Goal: Task Accomplishment & Management: Manage account settings

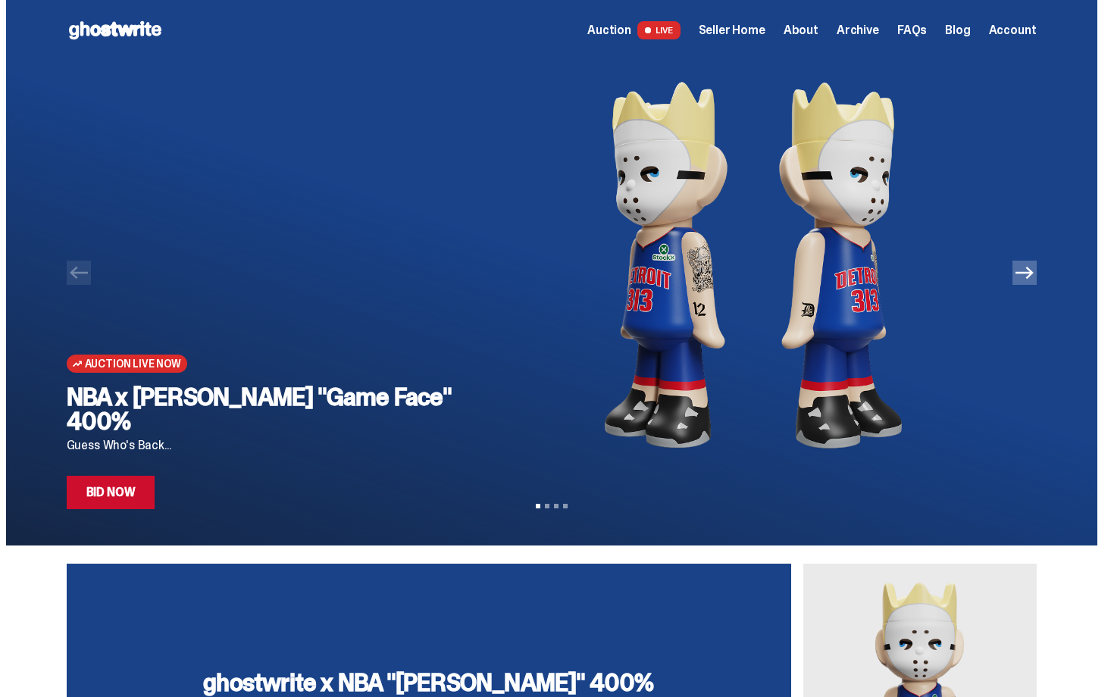
click at [146, 495] on link "Bid Now" at bounding box center [111, 492] width 89 height 33
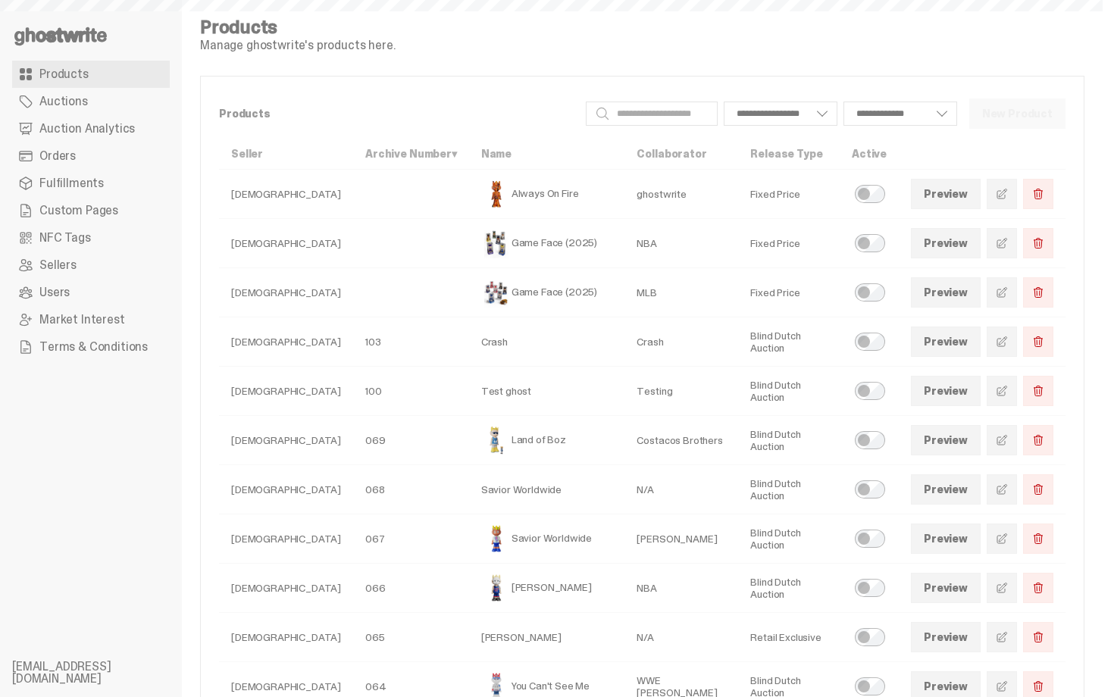
click at [128, 126] on span "Auction Analytics" at bounding box center [87, 129] width 96 height 12
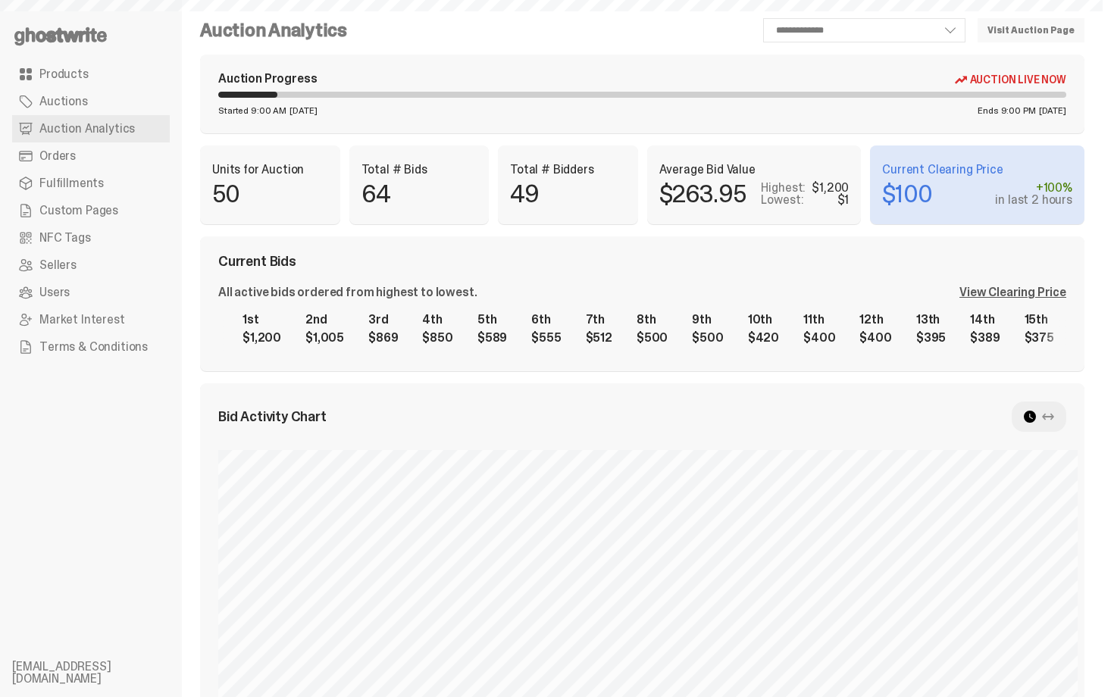
select select "**"
click at [853, 276] on div "Current Bids All active bids ordered from highest to lowest. View Clearing Pric…" at bounding box center [642, 304] width 885 height 135
drag, startPoint x: 1114, startPoint y: 239, endPoint x: 1095, endPoint y: -27, distance: 266.7
click at [1095, 0] on html "**********" at bounding box center [551, 348] width 1103 height 697
select select "**"
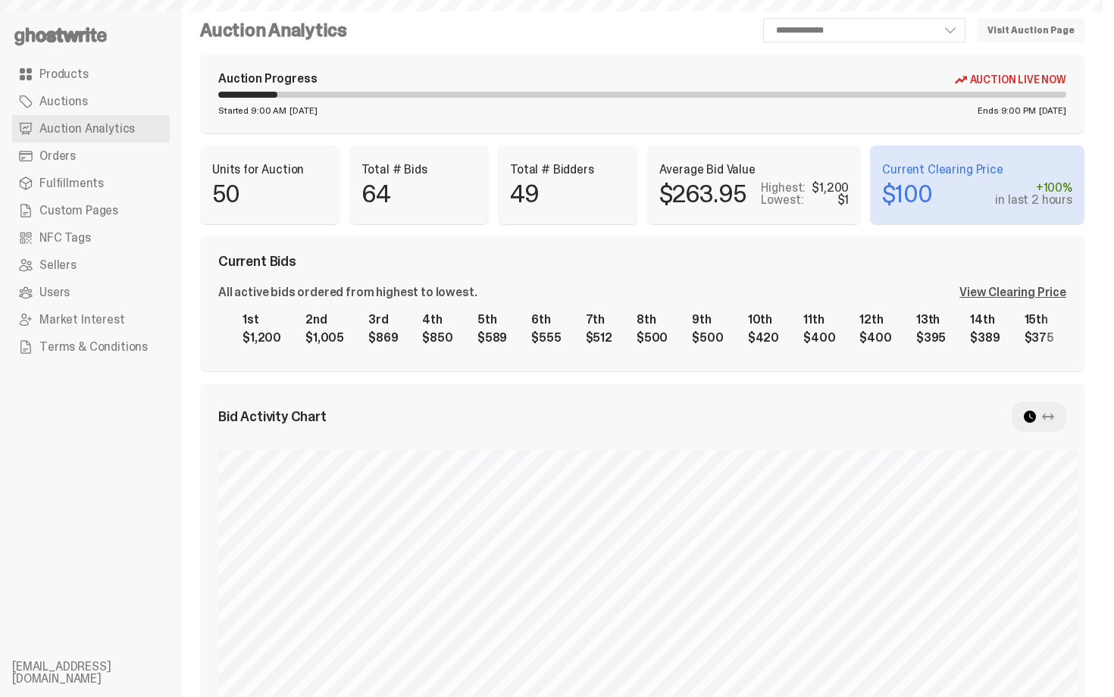
click at [624, 212] on div "Total # Bidders 49" at bounding box center [568, 185] width 140 height 79
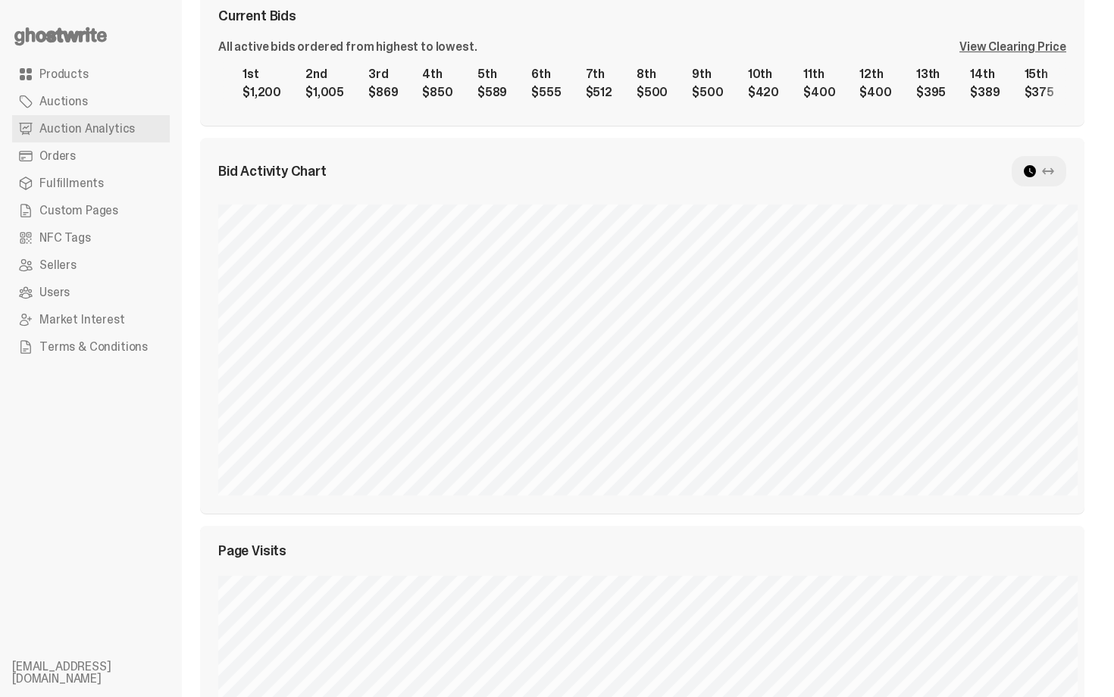
scroll to position [243, 0]
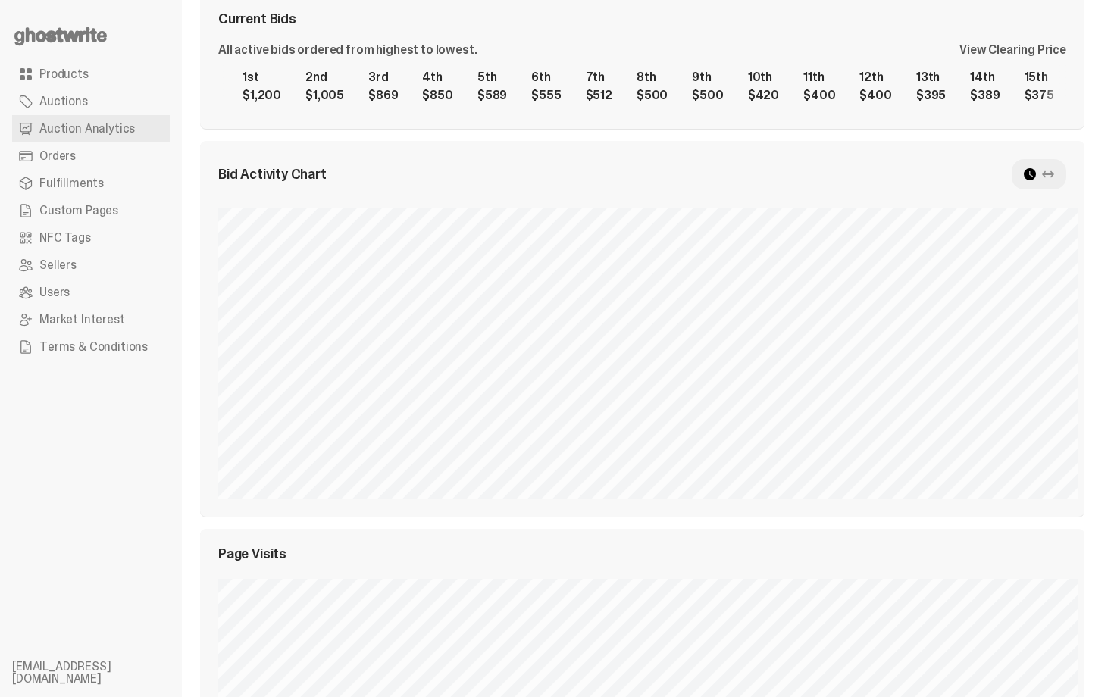
click at [59, 141] on link "Auction Analytics" at bounding box center [91, 128] width 158 height 27
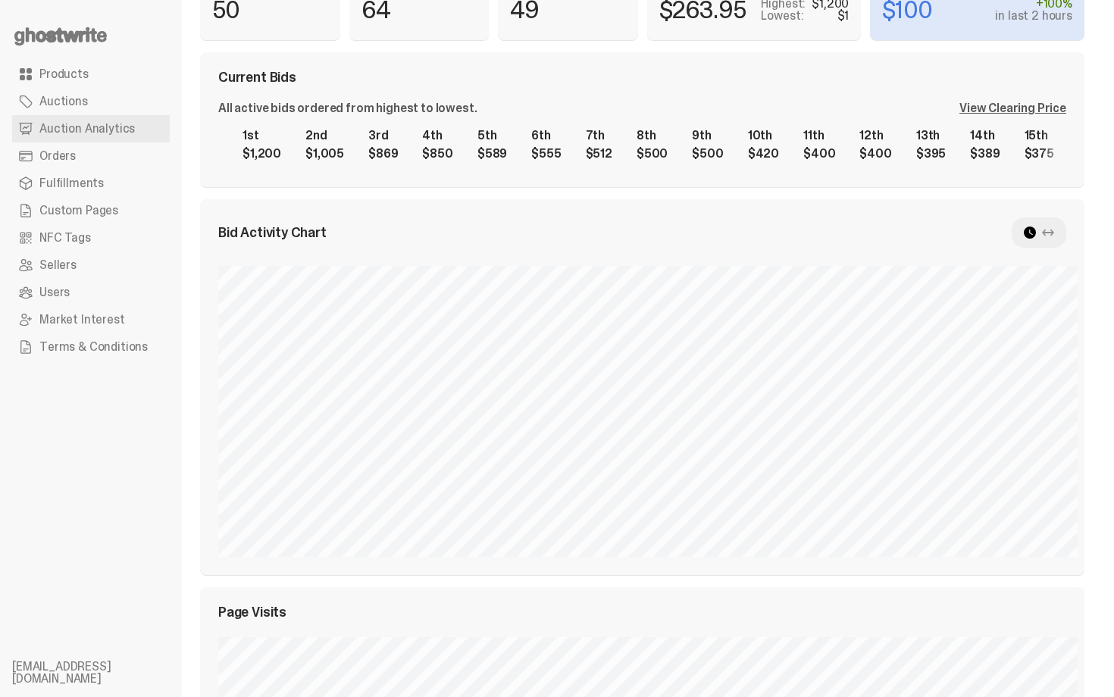
scroll to position [152, 0]
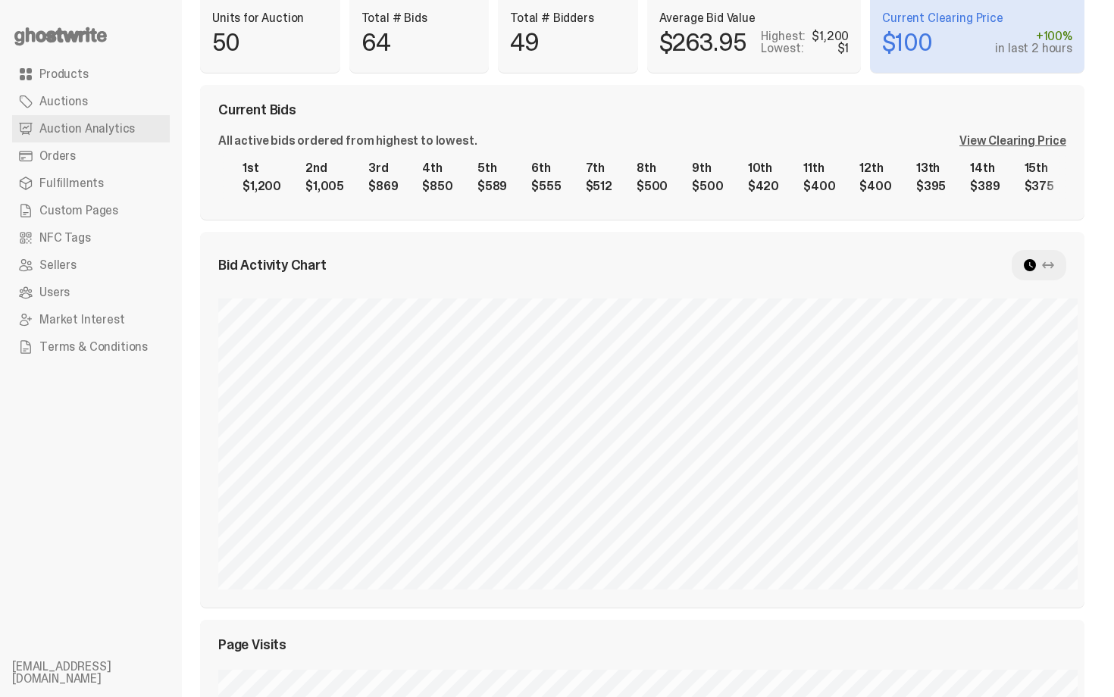
click at [49, 155] on span "Orders" at bounding box center [57, 156] width 36 height 12
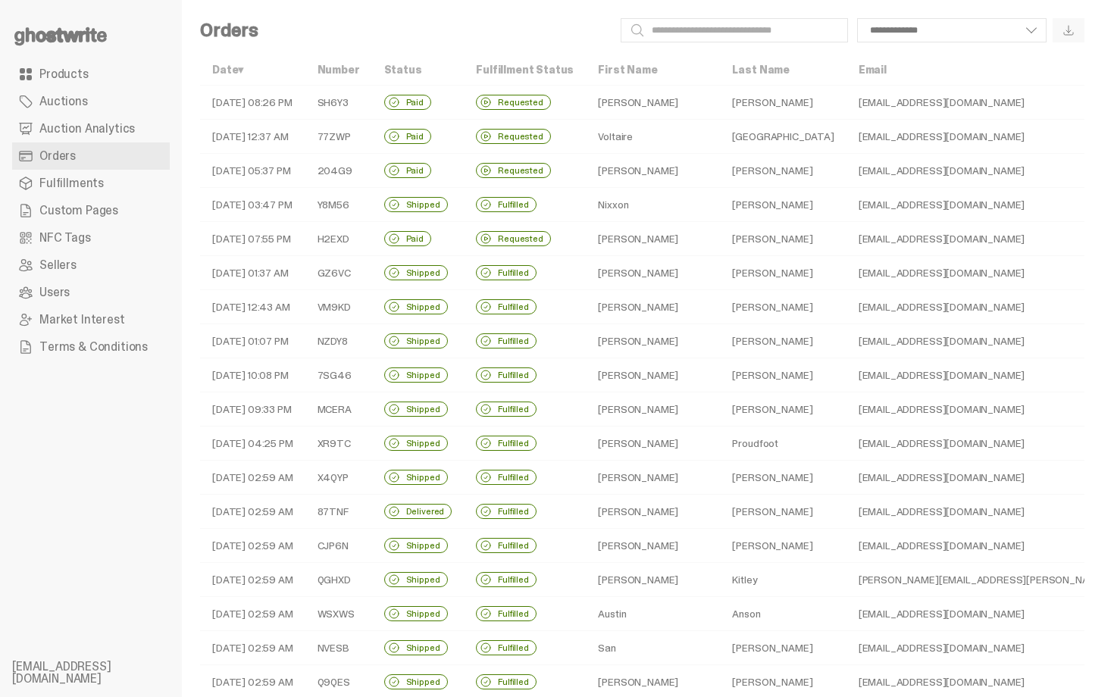
click at [720, 110] on td "Zachary" at bounding box center [783, 103] width 126 height 34
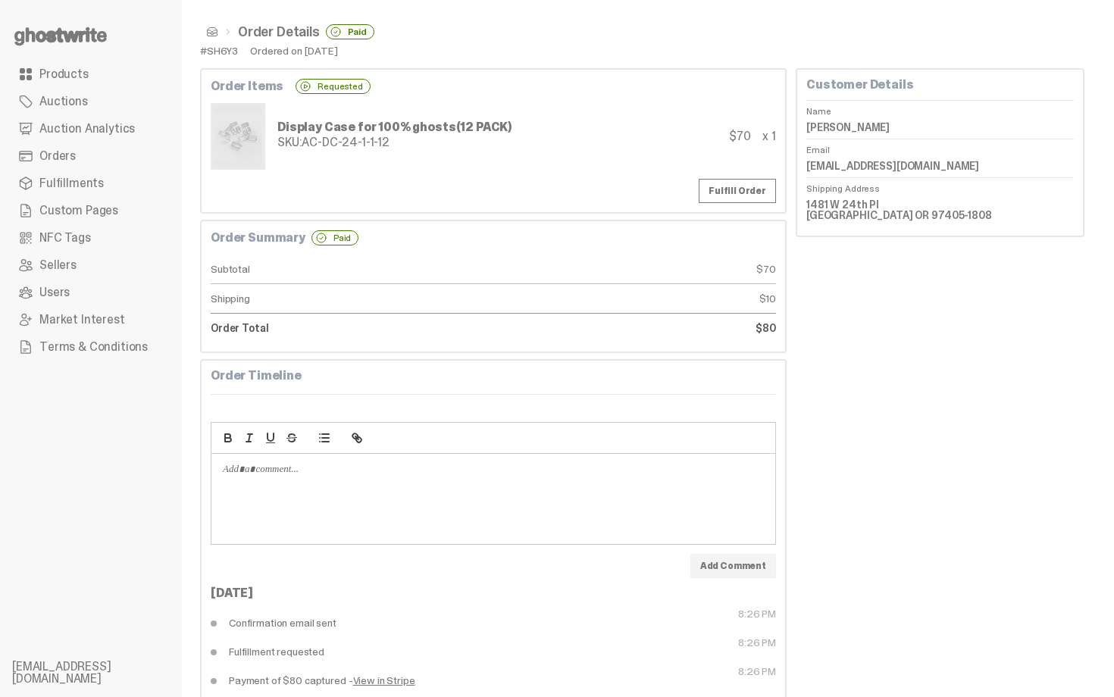
click at [213, 30] on span at bounding box center [212, 32] width 12 height 12
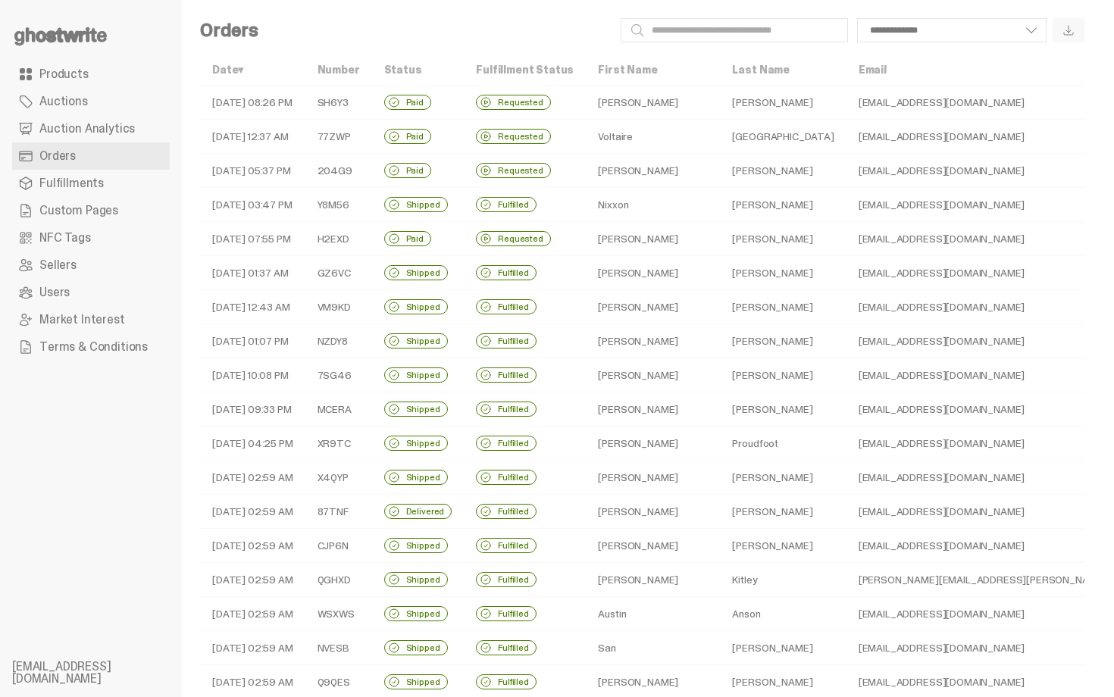
click at [847, 134] on td "voltairevalencia@yahoo.com" at bounding box center [1022, 137] width 351 height 34
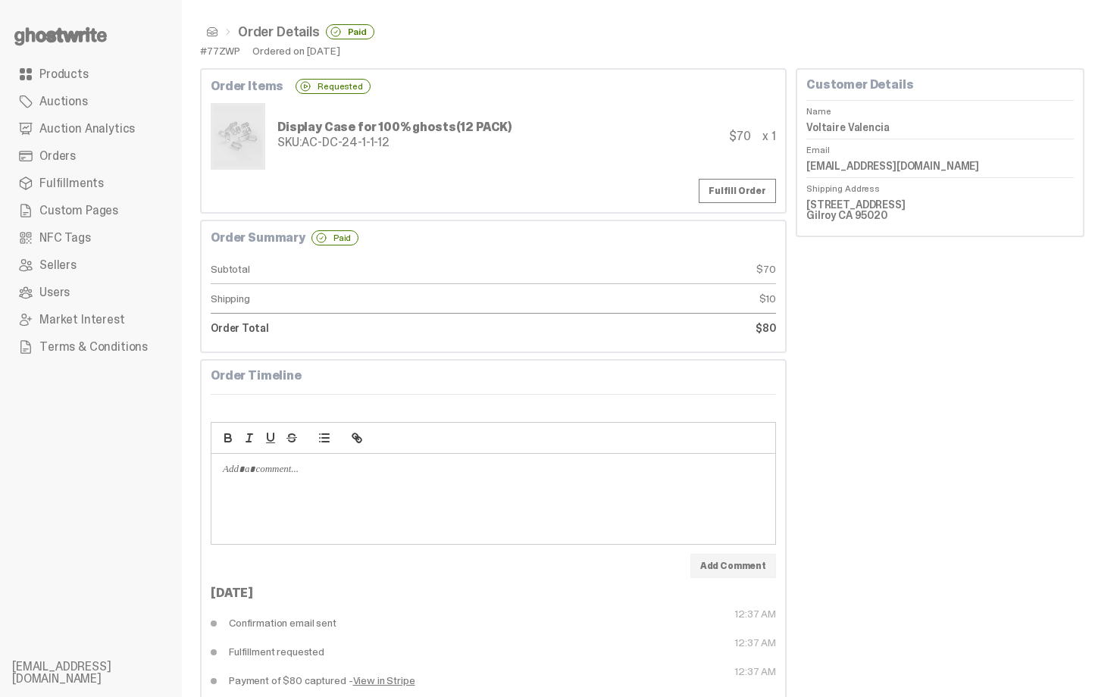
click at [215, 32] on span at bounding box center [212, 32] width 12 height 12
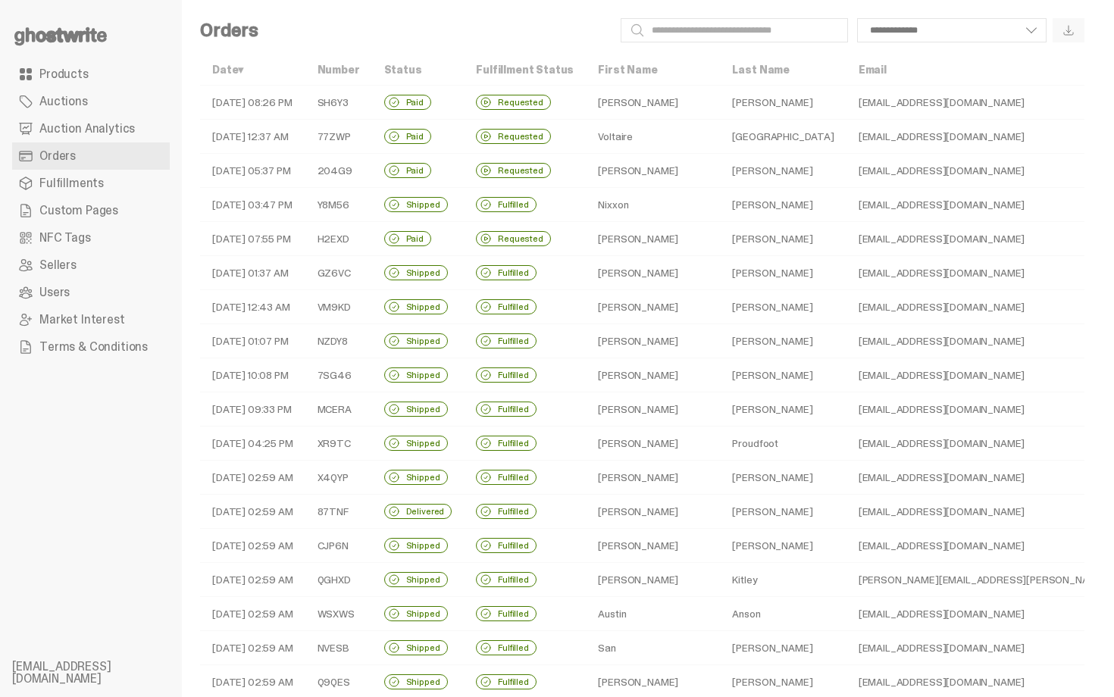
click at [720, 382] on td "Morgan" at bounding box center [783, 376] width 126 height 34
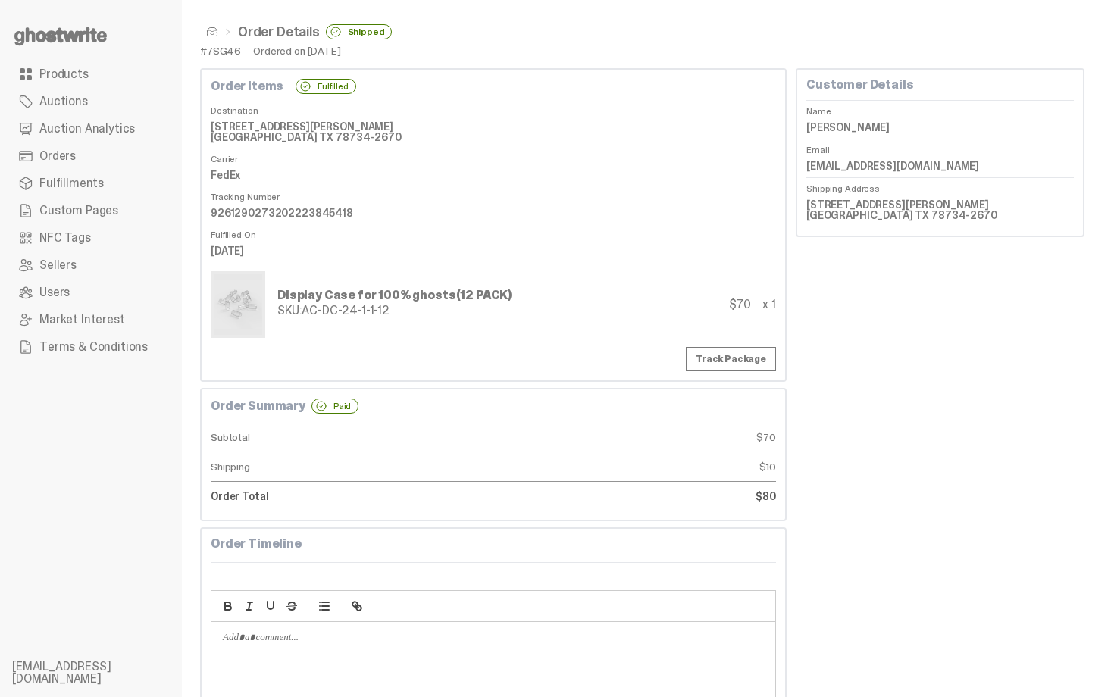
click at [83, 30] on icon at bounding box center [60, 36] width 97 height 24
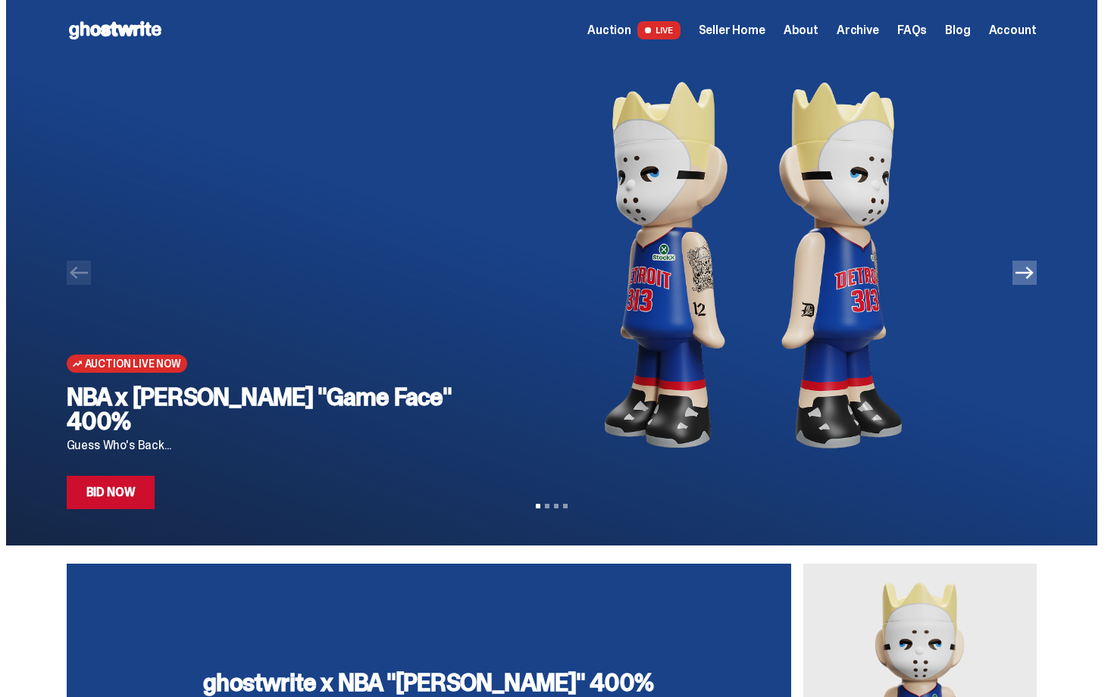
click at [129, 496] on link "Bid Now" at bounding box center [111, 492] width 89 height 33
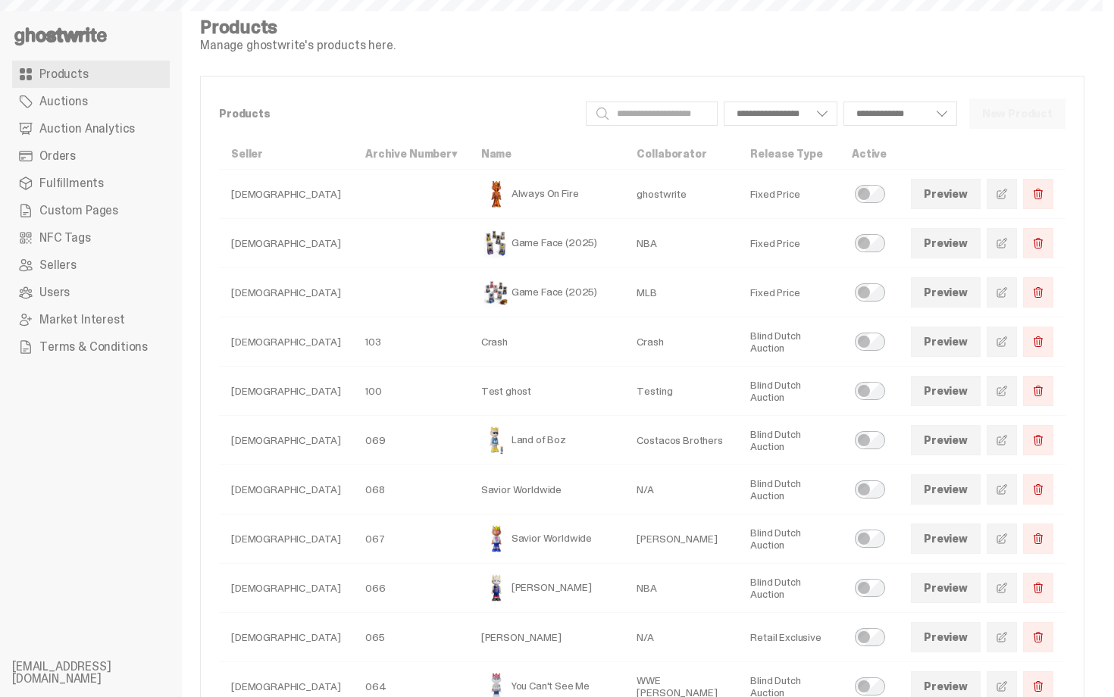
select select
click at [105, 133] on span "Auction Analytics" at bounding box center [87, 129] width 96 height 12
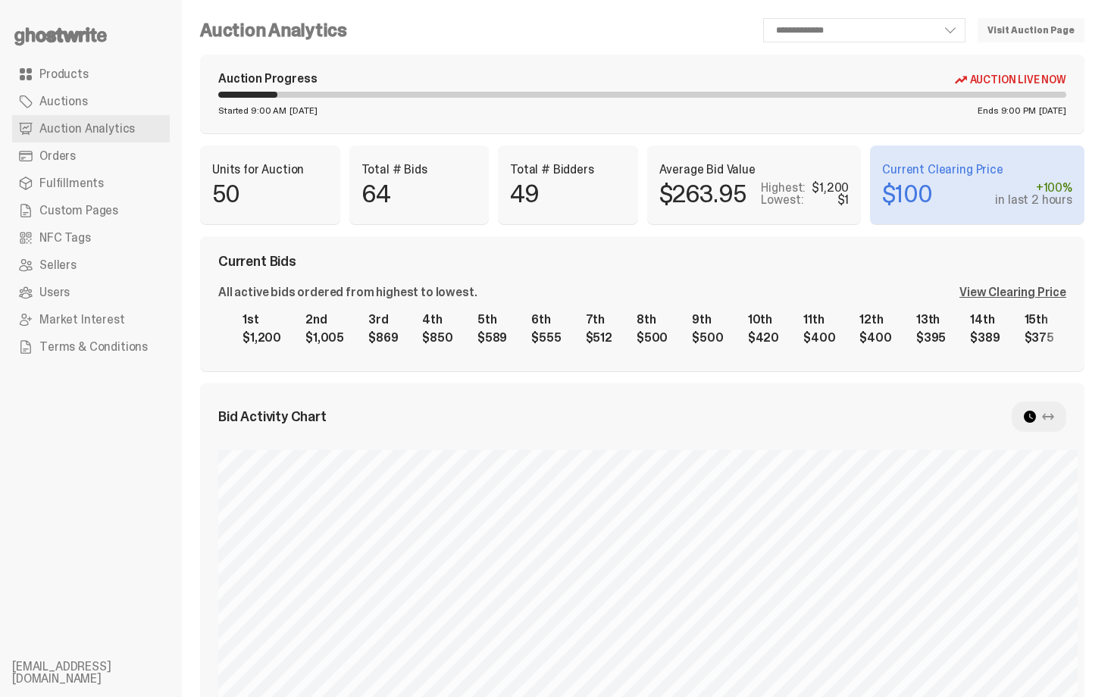
click at [477, 203] on p "64" at bounding box center [420, 194] width 116 height 24
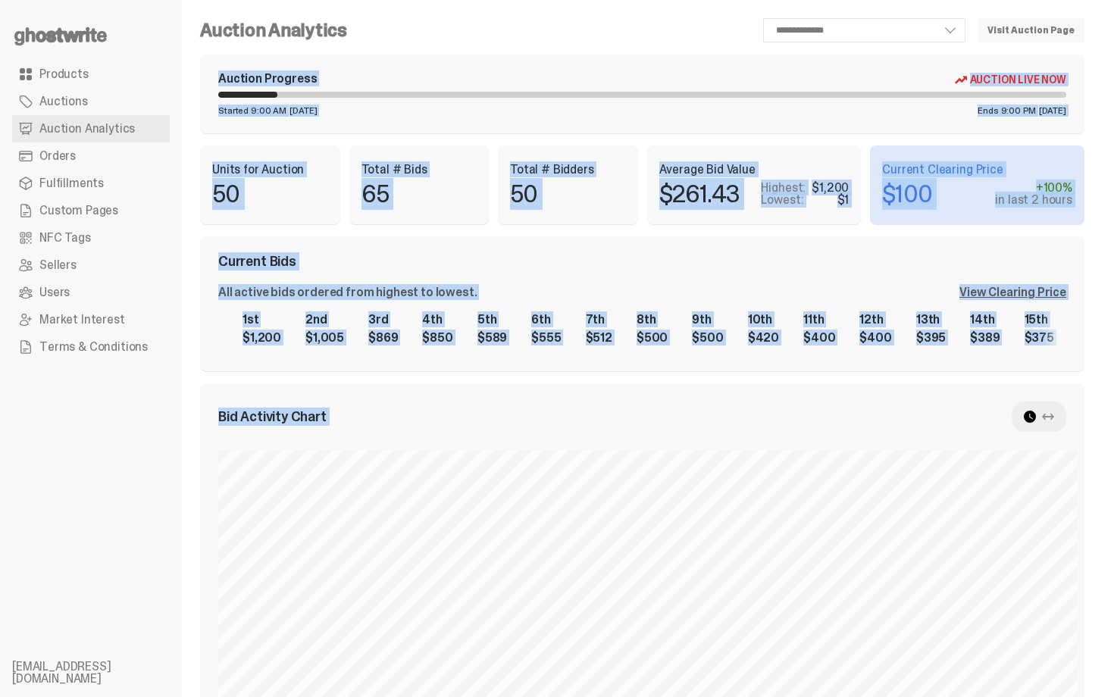
drag, startPoint x: 1114, startPoint y: 119, endPoint x: 1021, endPoint y: -27, distance: 173.1
click at [1021, 0] on html "**********" at bounding box center [551, 348] width 1103 height 697
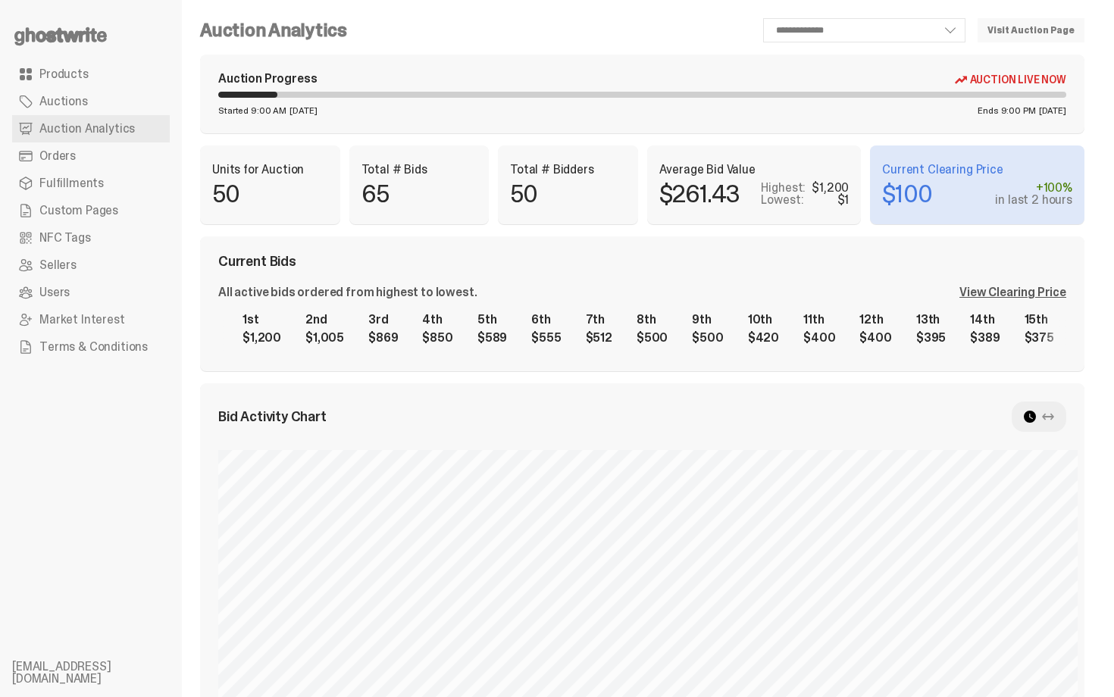
click at [694, 105] on div "Auction Progress Auction Live Now Started 9:00 AM Tuesday, Oct 14 Ends 9:00 PM …" at bounding box center [642, 94] width 885 height 79
select select "**"
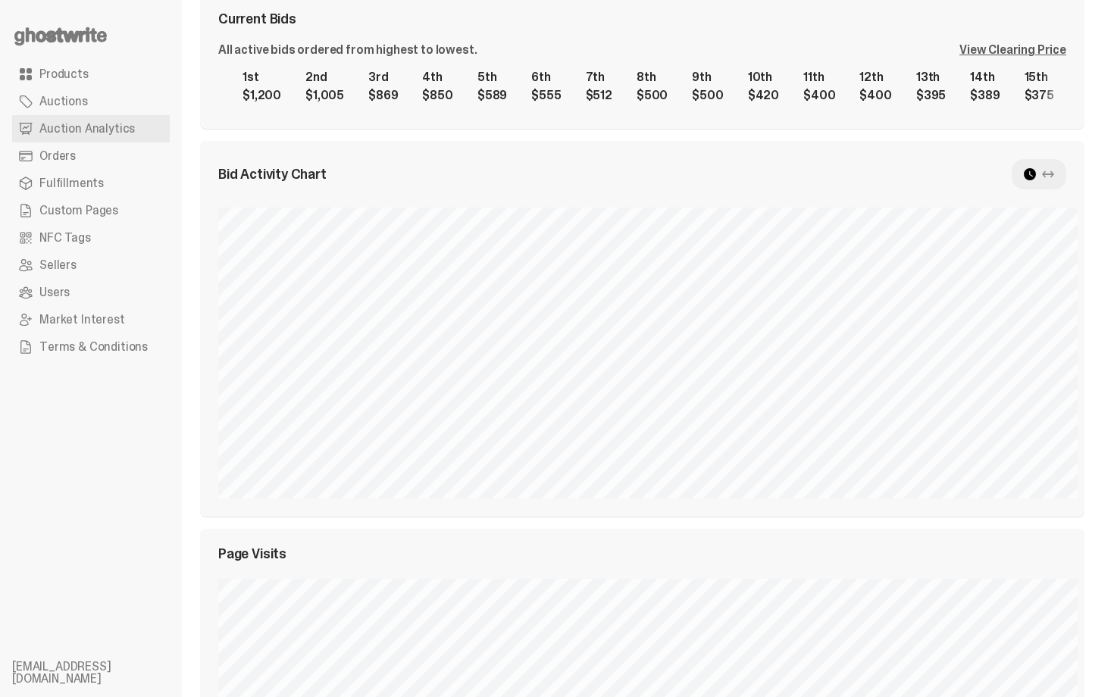
scroll to position [212, 0]
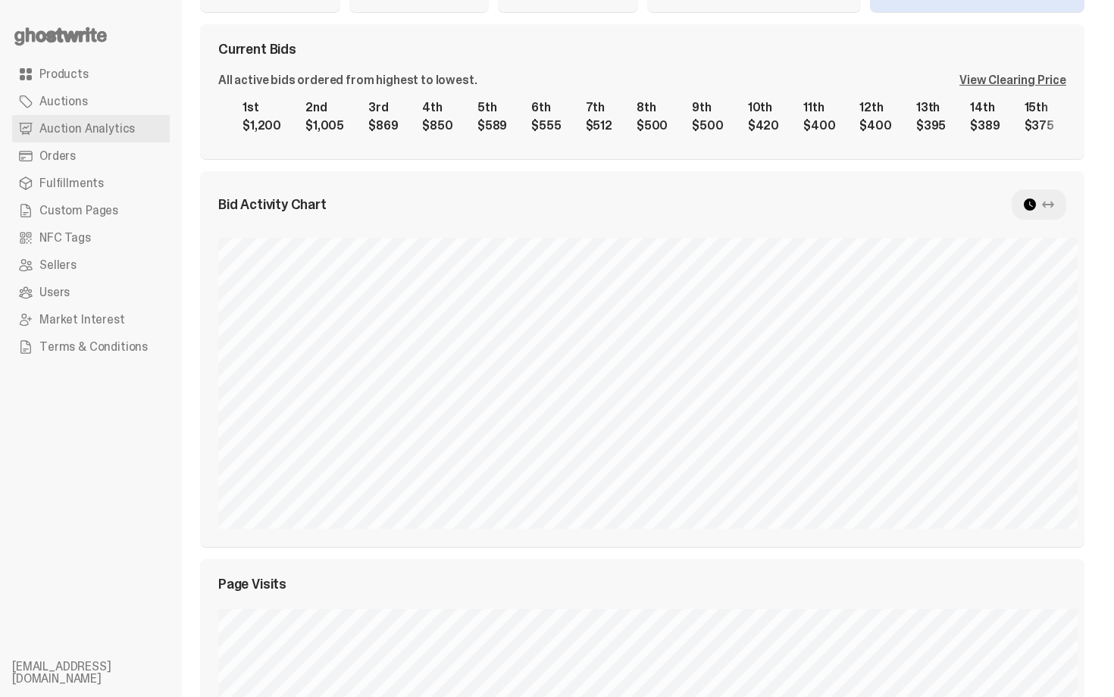
drag, startPoint x: 1114, startPoint y: 237, endPoint x: 1107, endPoint y: -27, distance: 263.9
click at [1103, 0] on html "**********" at bounding box center [551, 136] width 1103 height 697
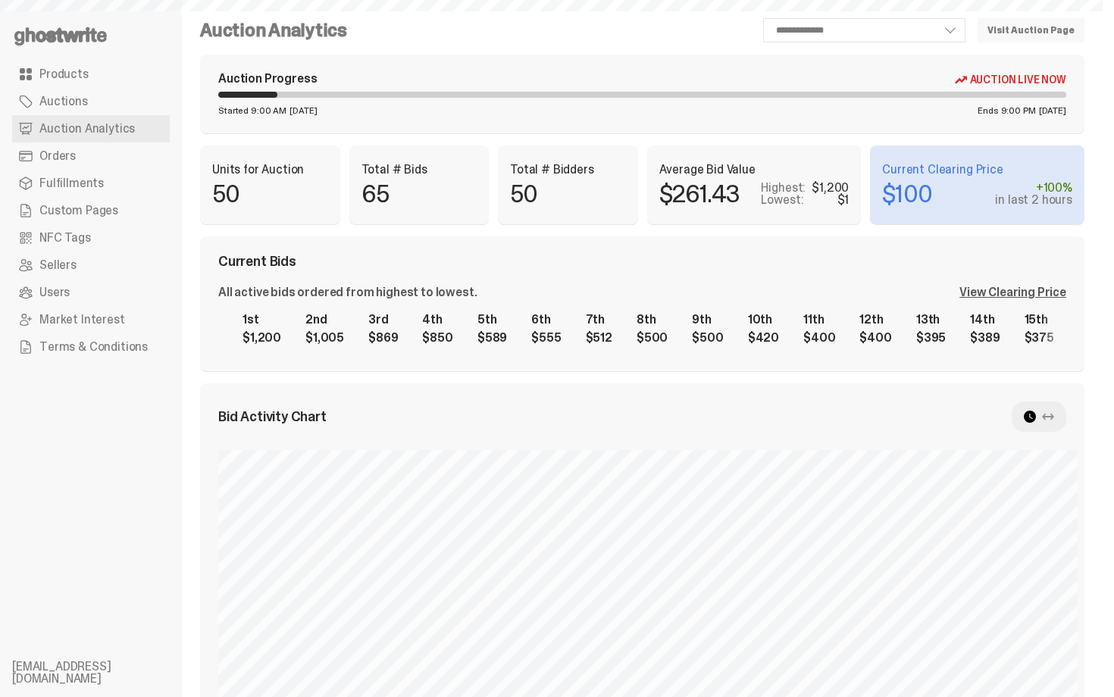
select select "**"
click at [1010, 237] on div "Current Bids All active bids ordered from highest to lowest. View Clearing Pric…" at bounding box center [642, 304] width 885 height 135
click at [1019, 293] on div "View Clearing Price" at bounding box center [1013, 293] width 107 height 12
click at [760, 284] on div "Current Bids All active bids ordered from highest to lowest. View Clearing Pric…" at bounding box center [642, 304] width 885 height 135
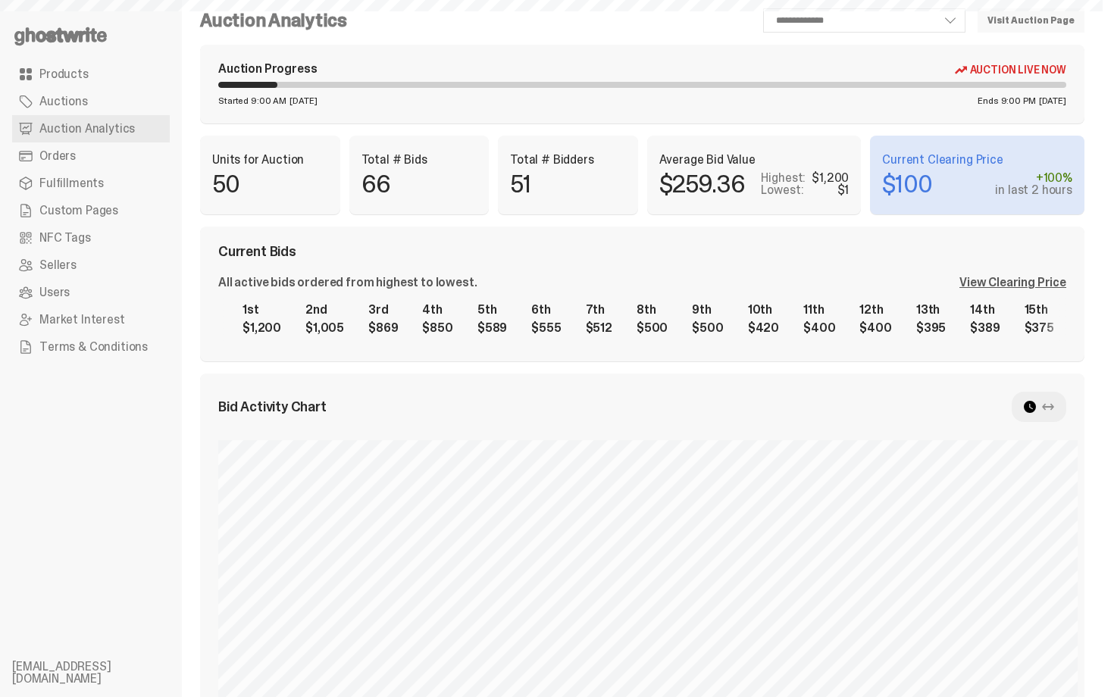
scroll to position [30, 0]
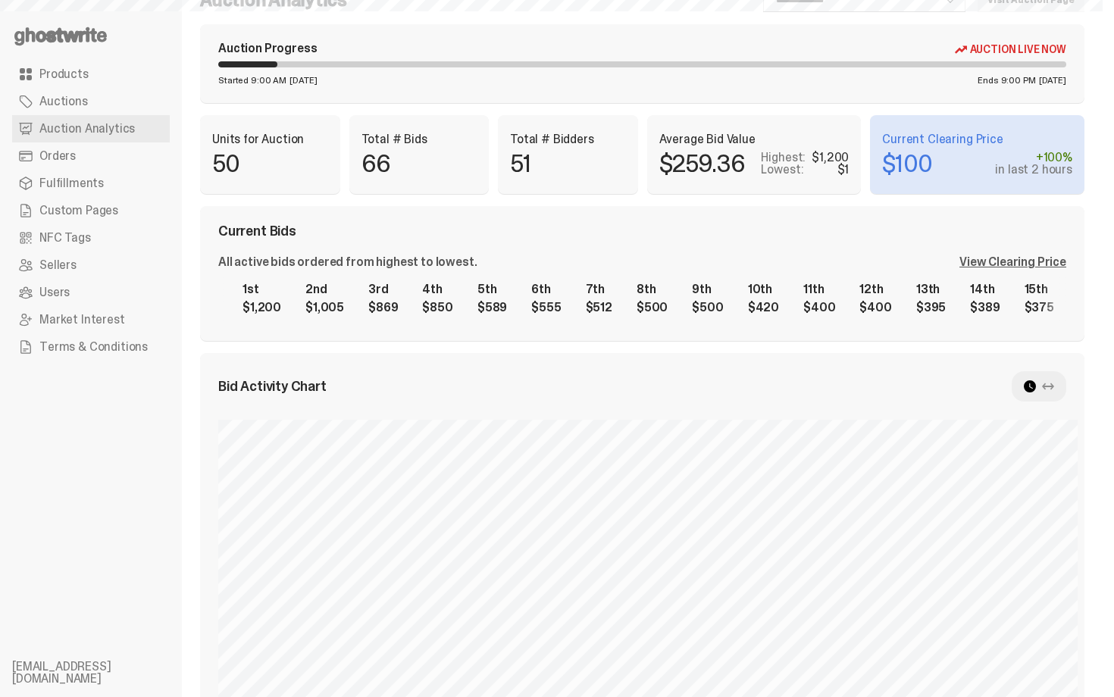
click at [995, 268] on div "View Clearing Price" at bounding box center [1013, 262] width 107 height 12
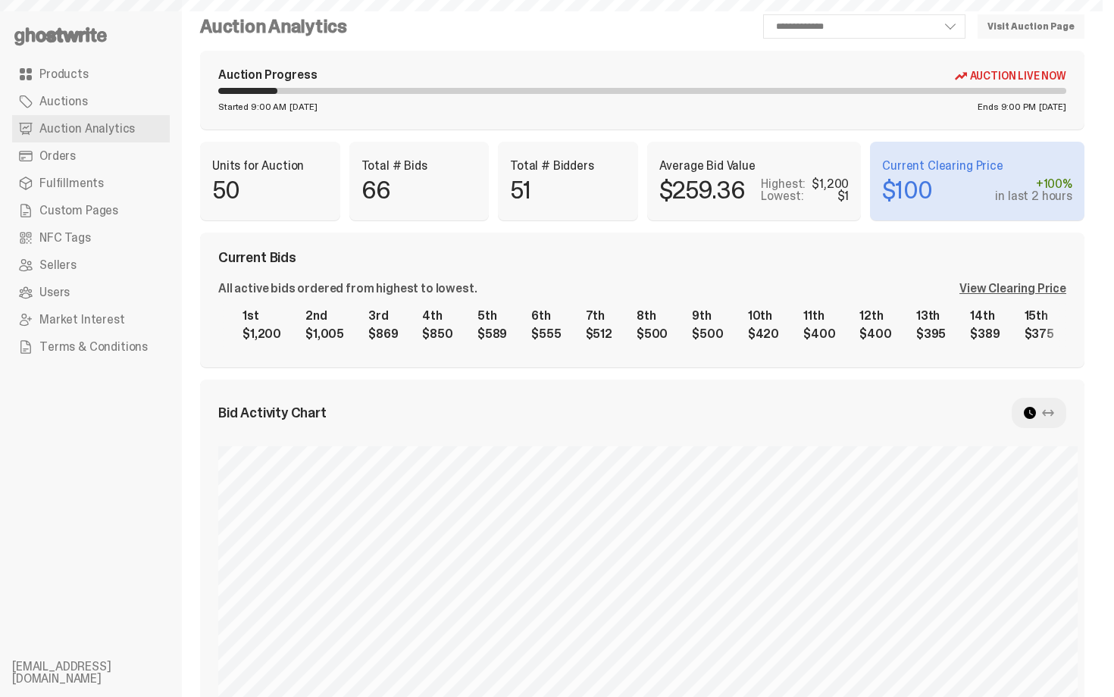
scroll to position [0, 0]
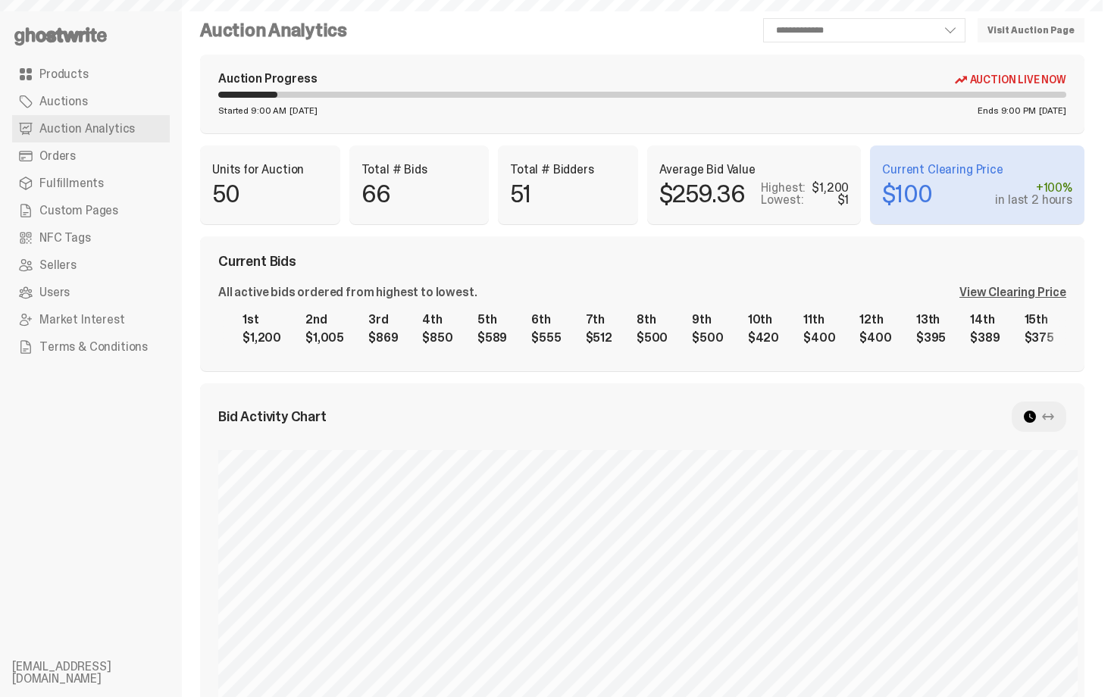
click at [40, 30] on icon at bounding box center [60, 36] width 97 height 24
select select "**"
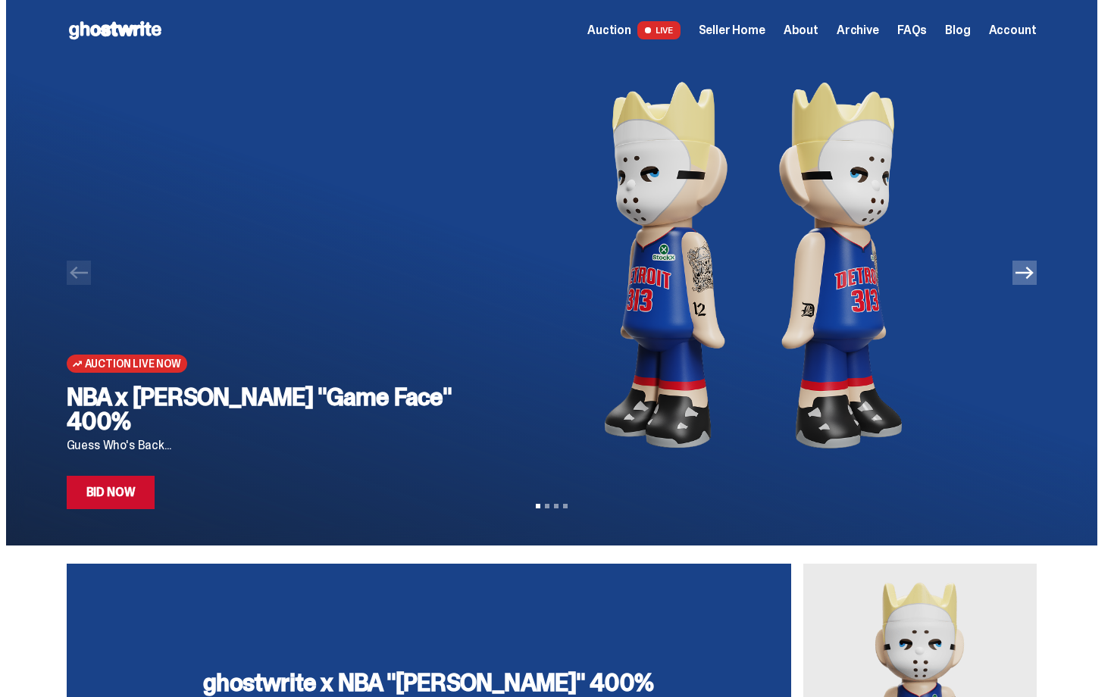
click at [735, 215] on img at bounding box center [754, 265] width 518 height 409
click at [131, 497] on link "Bid Now" at bounding box center [111, 492] width 89 height 33
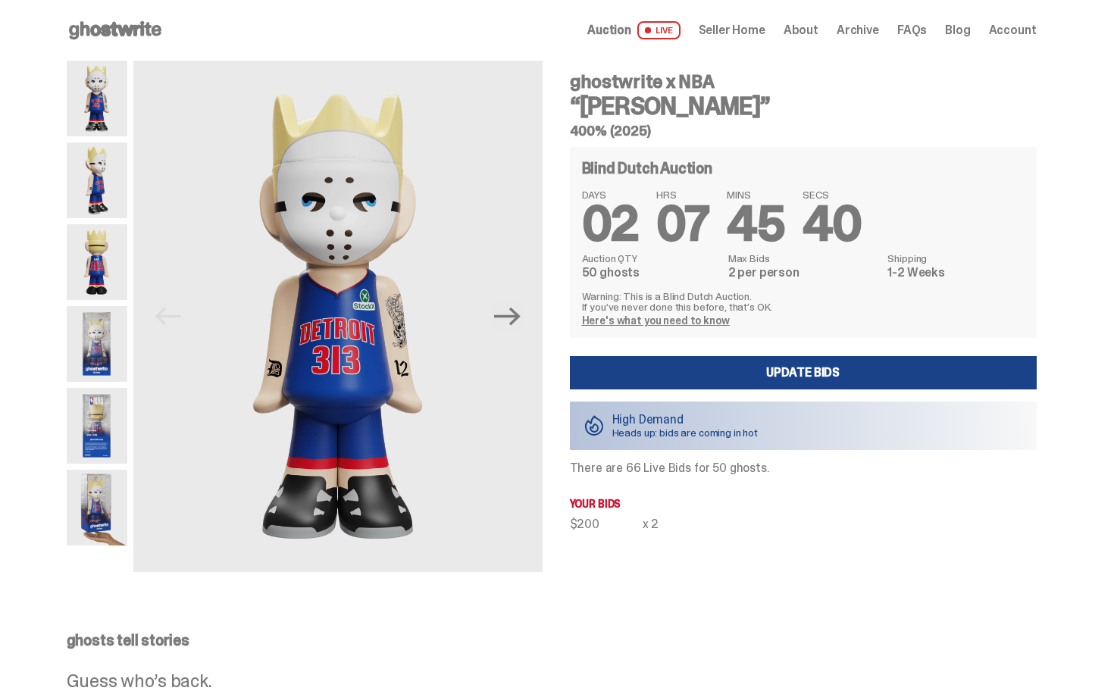
click at [1005, 212] on div "DAYS 02 HRS 07 MINS 45 SECS 40" at bounding box center [803, 219] width 443 height 59
drag, startPoint x: 1114, startPoint y: 136, endPoint x: 1111, endPoint y: 83, distance: 53.1
click at [1103, 83] on html "Open main menu Home Auction LIVE Seller Home About Archive FAQs" at bounding box center [551, 348] width 1103 height 697
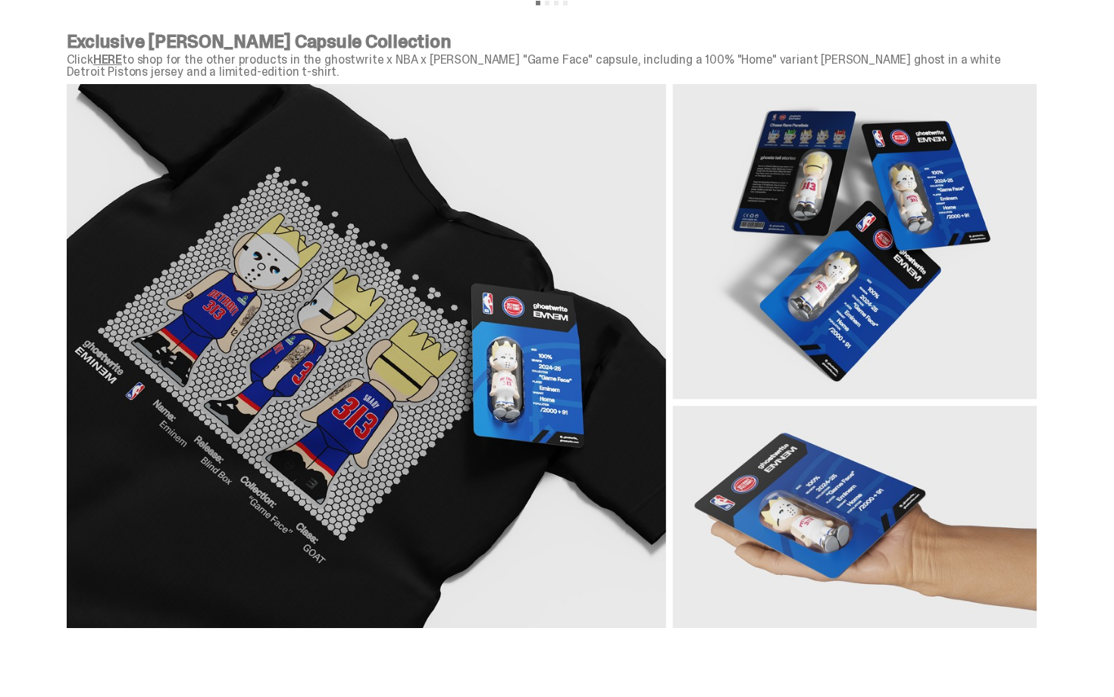
drag, startPoint x: 1114, startPoint y: 274, endPoint x: 1114, endPoint y: 361, distance: 86.4
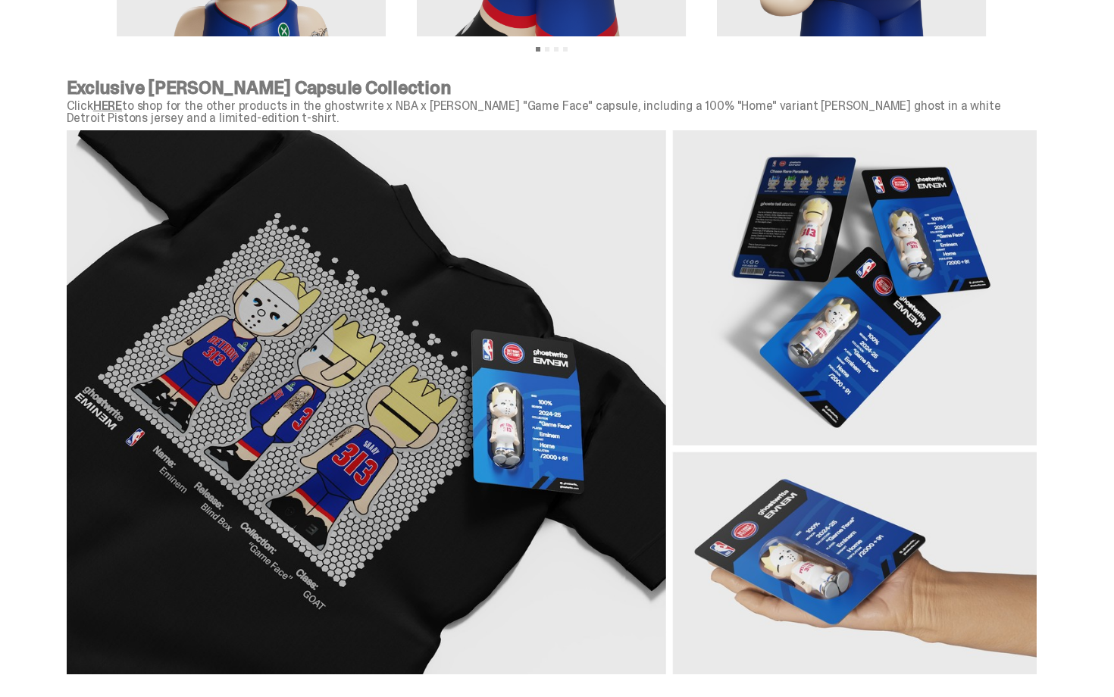
click at [422, 183] on img at bounding box center [552, 402] width 970 height 545
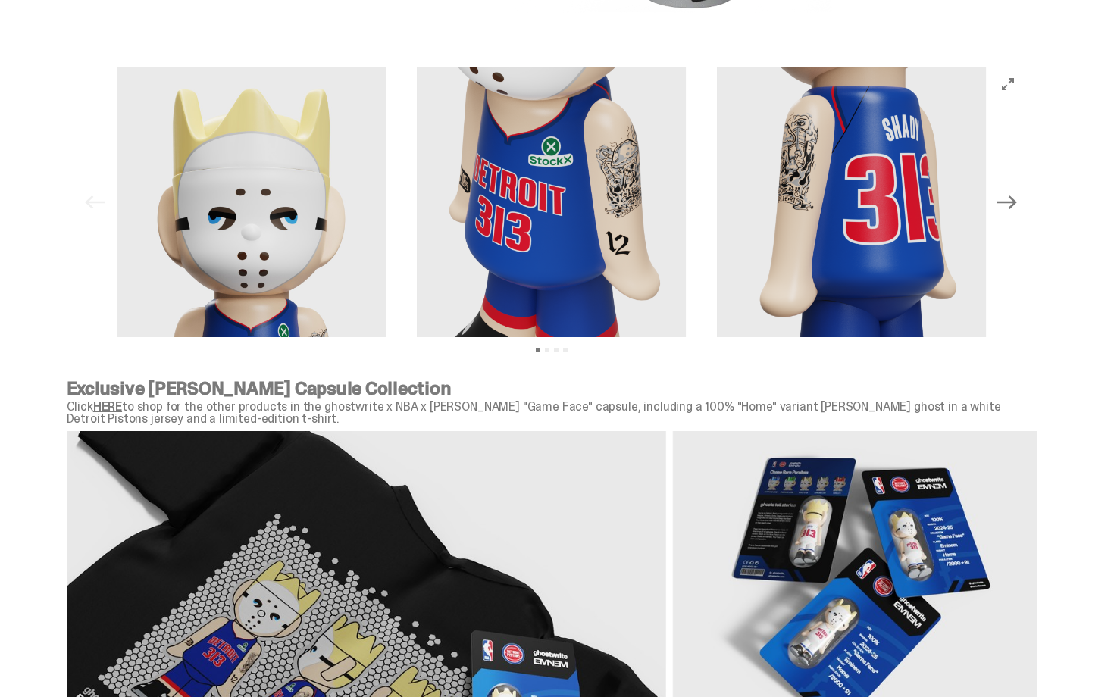
drag, startPoint x: 1114, startPoint y: 503, endPoint x: 1112, endPoint y: 314, distance: 189.5
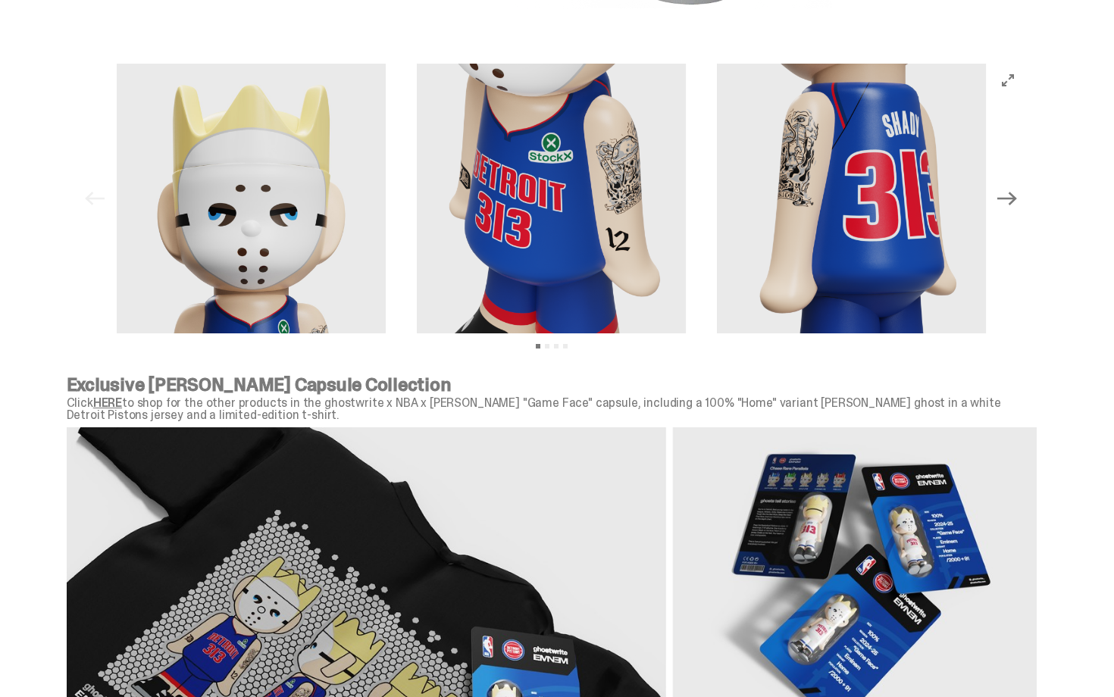
click at [121, 403] on link "HERE" at bounding box center [107, 403] width 29 height 16
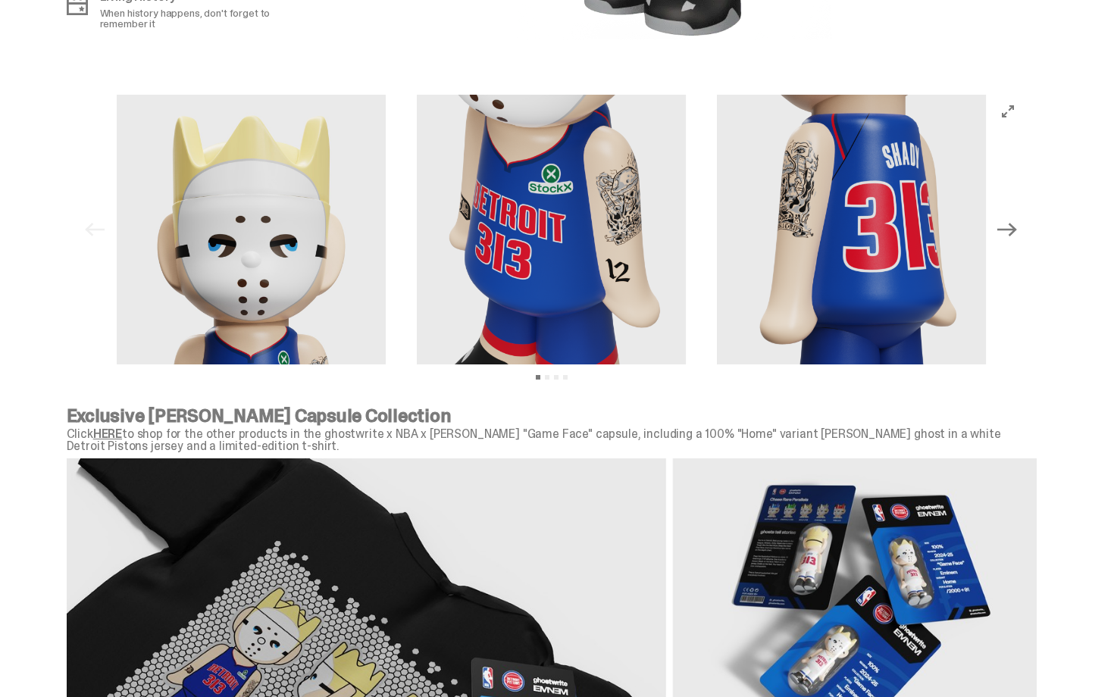
scroll to position [0, 0]
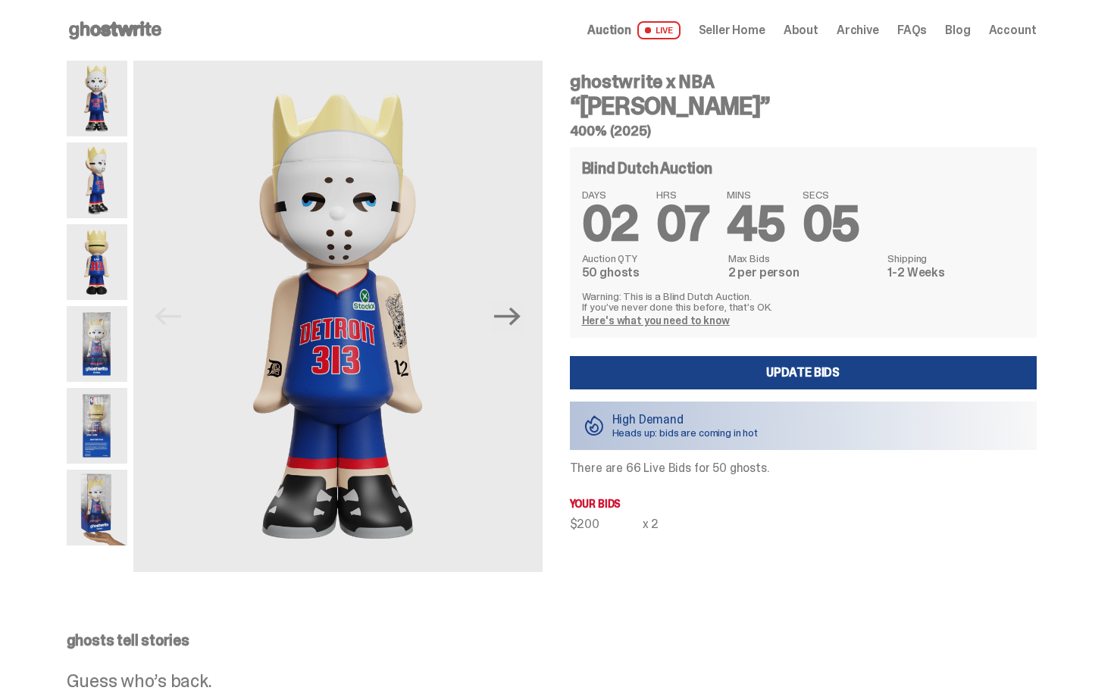
drag, startPoint x: 1092, startPoint y: 205, endPoint x: 1085, endPoint y: -27, distance: 232.8
click at [1085, 0] on html "Open main menu Home Auction LIVE Seller Home About Archive FAQs" at bounding box center [551, 348] width 1103 height 697
click at [737, 33] on span "Seller Home" at bounding box center [732, 30] width 67 height 12
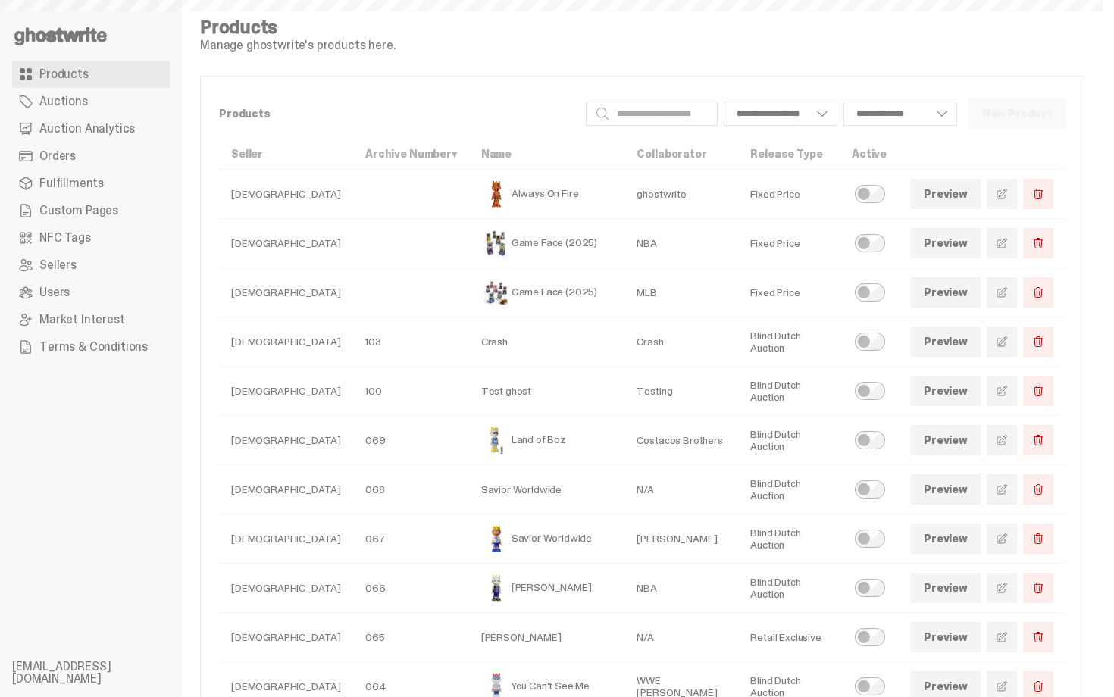
select select
click at [60, 129] on span "Auction Analytics" at bounding box center [87, 129] width 96 height 12
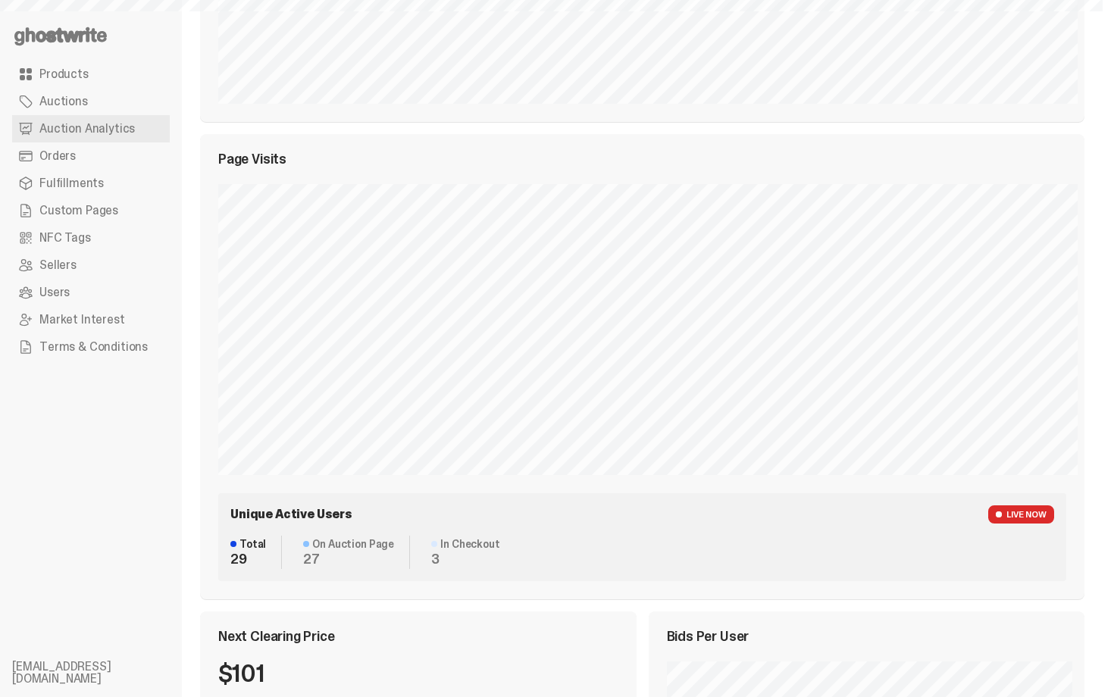
drag, startPoint x: 1114, startPoint y: 442, endPoint x: 1113, endPoint y: 331, distance: 111.4
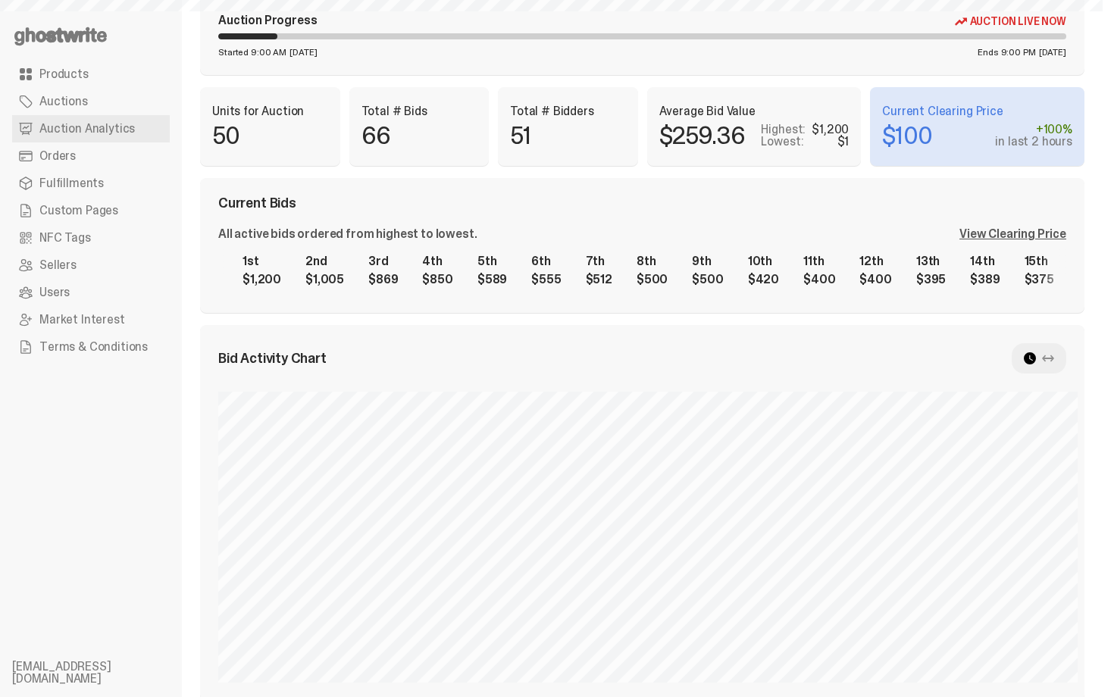
select select "**"
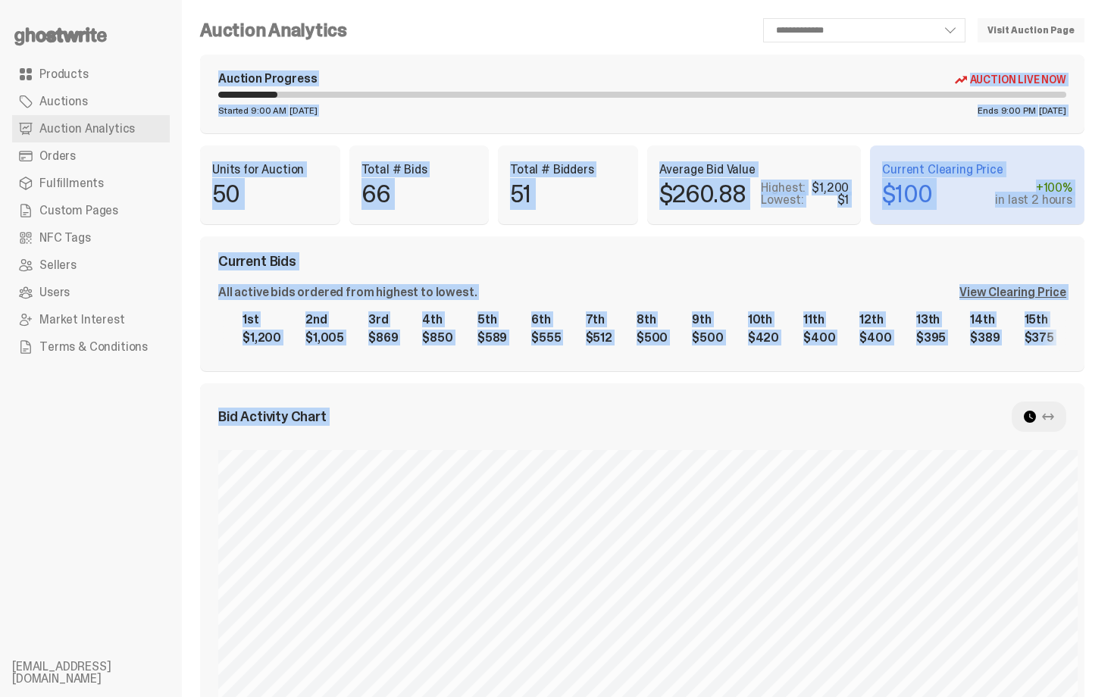
drag, startPoint x: 1113, startPoint y: 331, endPoint x: 1060, endPoint y: -27, distance: 361.7
click at [1060, 0] on html "**********" at bounding box center [551, 348] width 1103 height 697
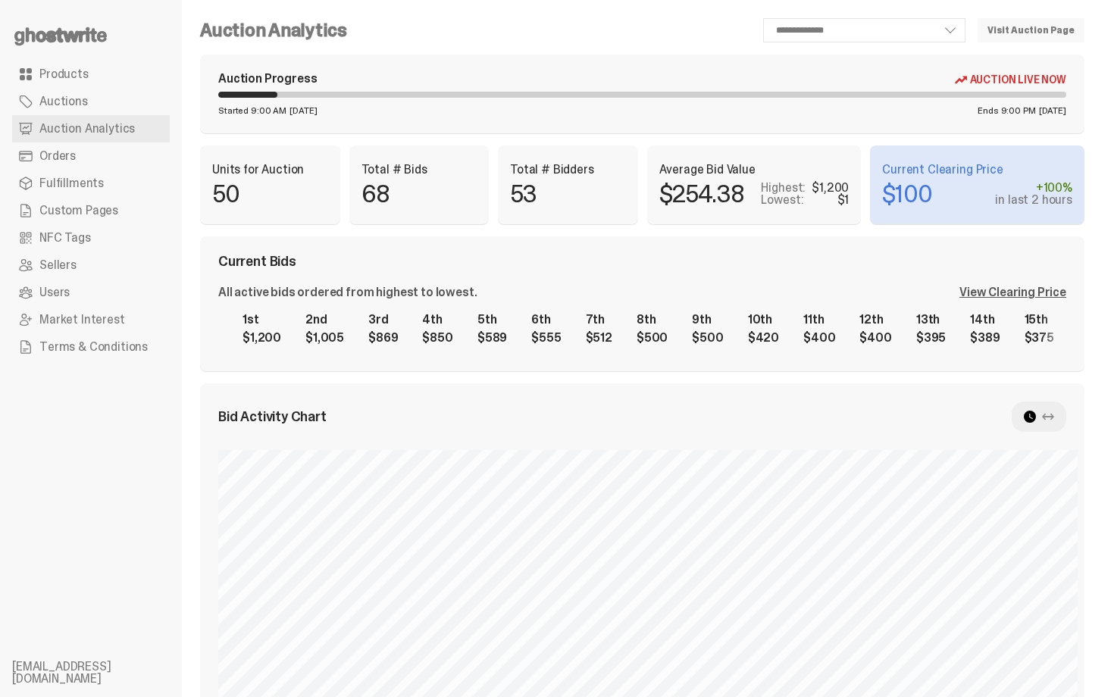
select select "**"
click at [882, 246] on div "Current Bids All active bids ordered from highest to lowest. View Clearing Pric…" at bounding box center [642, 304] width 885 height 135
drag, startPoint x: 1114, startPoint y: 366, endPoint x: 1114, endPoint y: -27, distance: 393.4
click at [1103, 0] on html "**********" at bounding box center [551, 348] width 1103 height 697
select select "**"
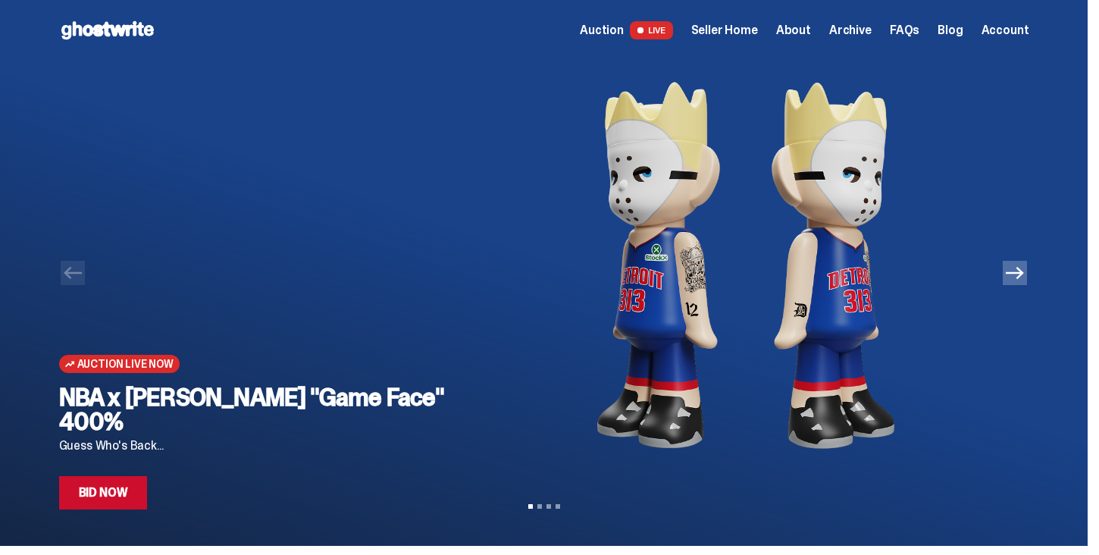
click at [587, 70] on img at bounding box center [746, 265] width 518 height 409
click at [662, 88] on img at bounding box center [746, 265] width 518 height 409
click at [138, 495] on link "Bid Now" at bounding box center [103, 492] width 89 height 33
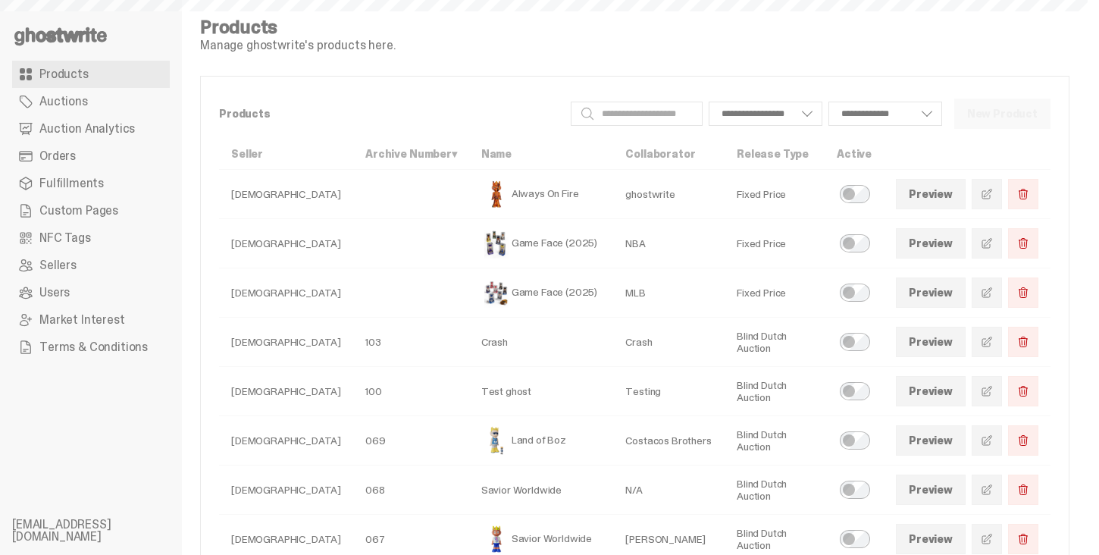
select select
click at [83, 133] on span "Auction Analytics" at bounding box center [87, 129] width 96 height 12
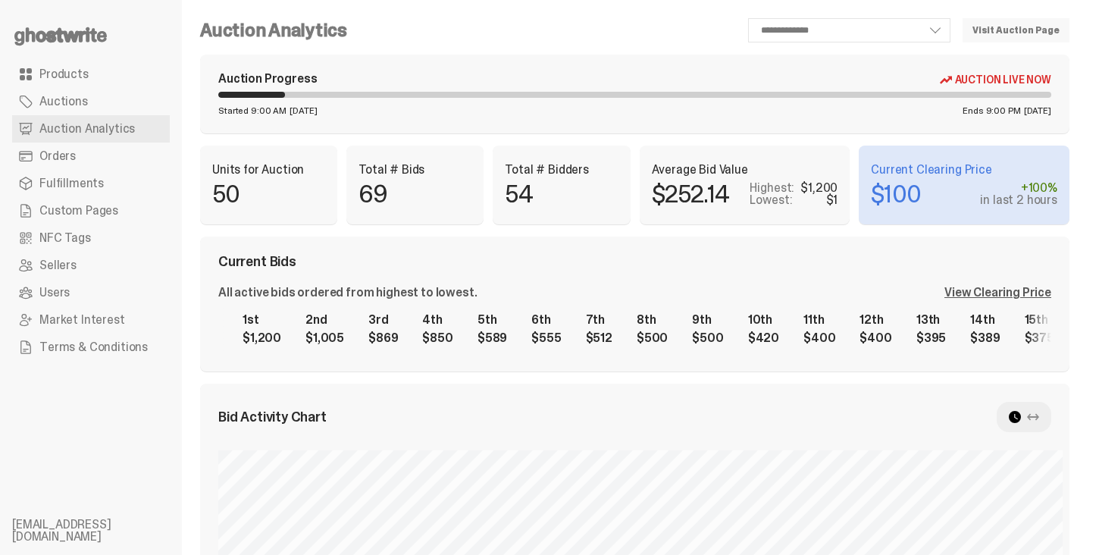
click at [554, 215] on div "Total # Bidders 54" at bounding box center [561, 185] width 137 height 79
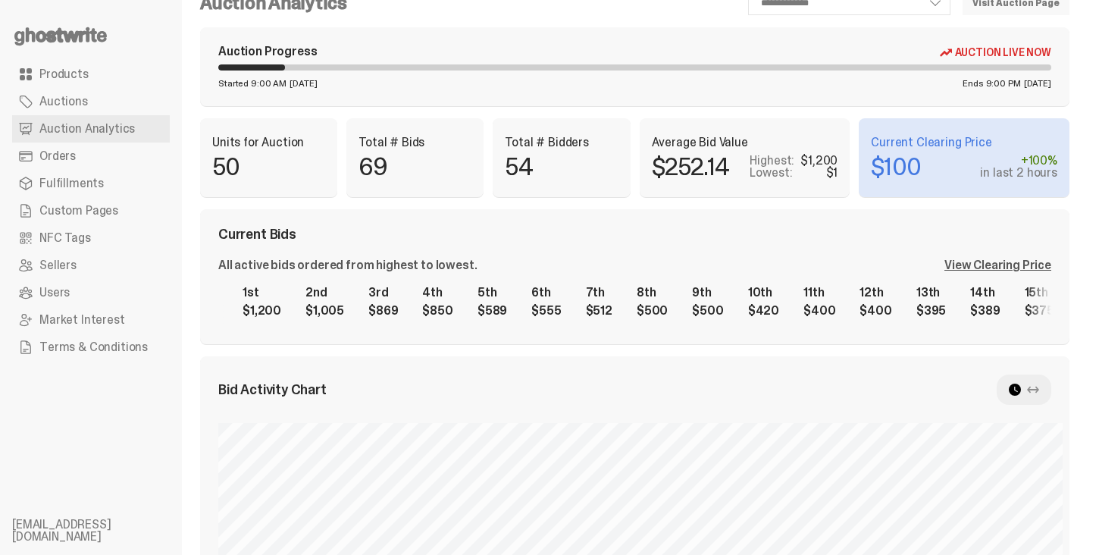
scroll to position [30, 0]
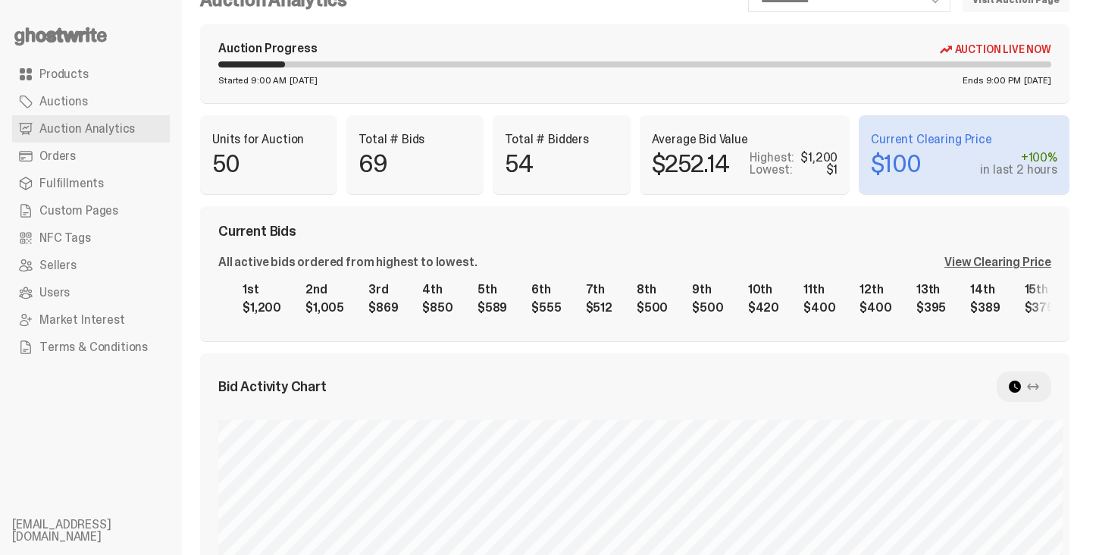
click at [1012, 263] on div "View Clearing Price" at bounding box center [998, 262] width 107 height 12
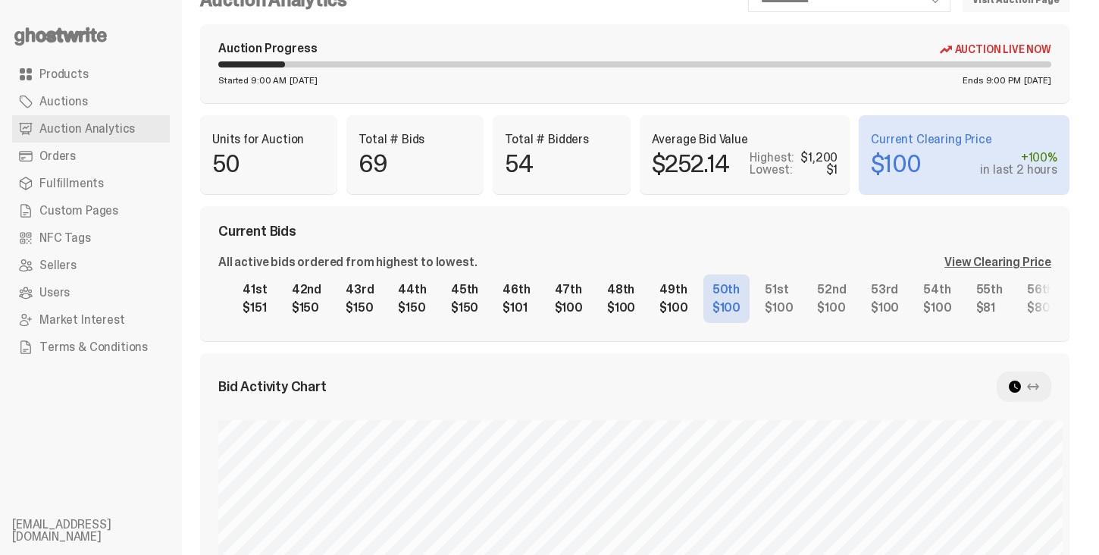
scroll to position [0, 1832]
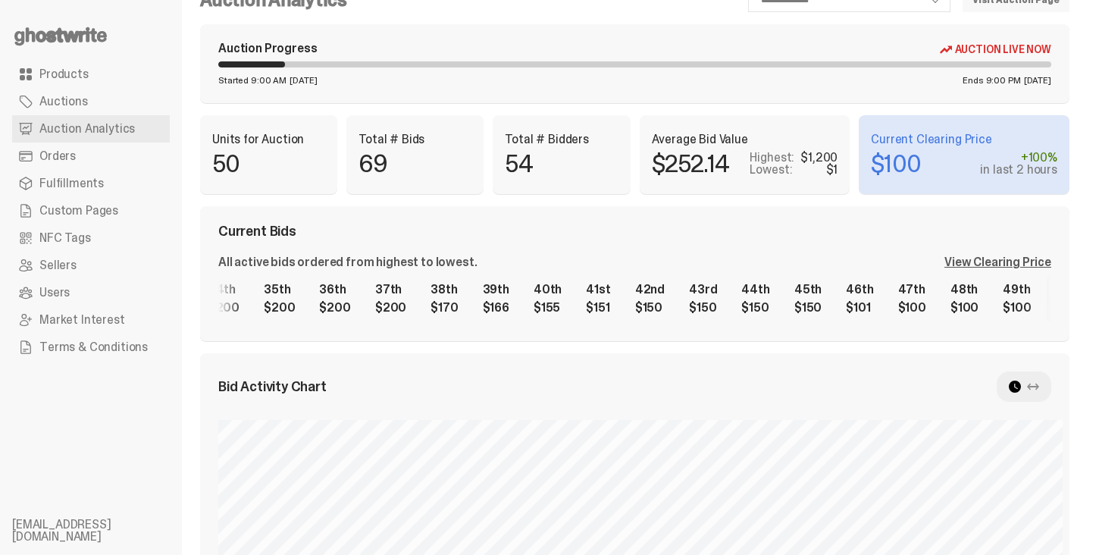
click at [1043, 300] on div "1st $1,200 2nd $1,005 3rd $869 4th $850 5th $589 6th $555 7th $512 8th $500 9th…" at bounding box center [634, 298] width 833 height 49
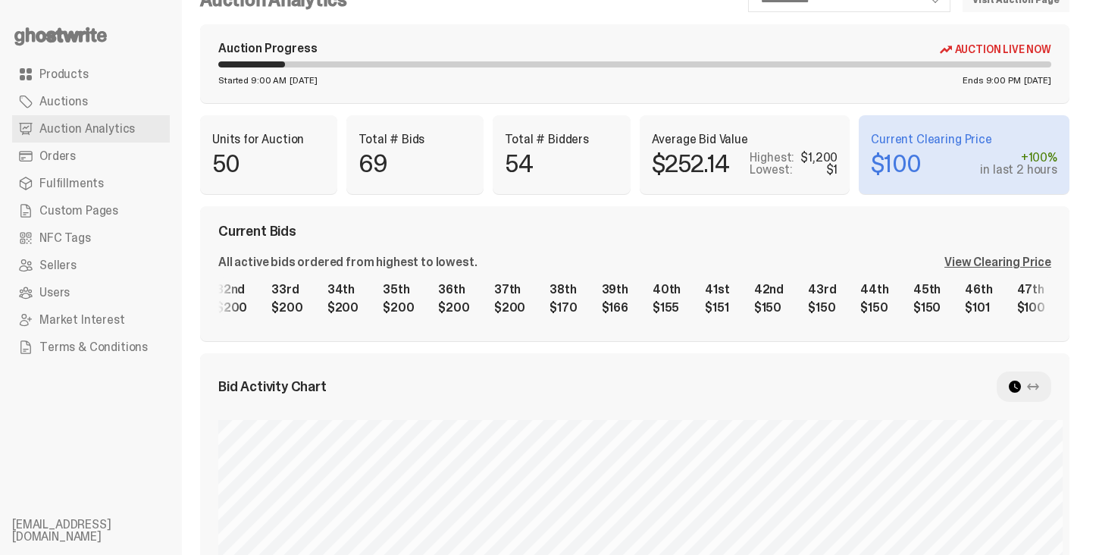
click at [819, 305] on div "1st $1,200 2nd $1,005 3rd $869 4th $850 5th $589 6th $555 7th $512 8th $500 9th…" at bounding box center [634, 298] width 833 height 49
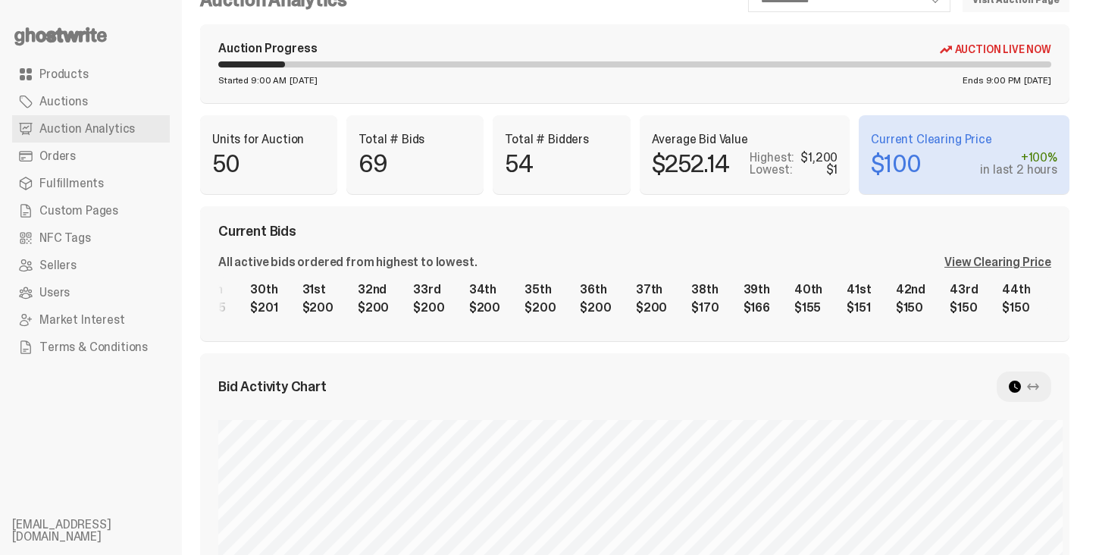
click at [881, 296] on div "1st $1,200 2nd $1,005 3rd $869 4th $850 5th $589 6th $555 7th $512 8th $500 9th…" at bounding box center [634, 298] width 833 height 49
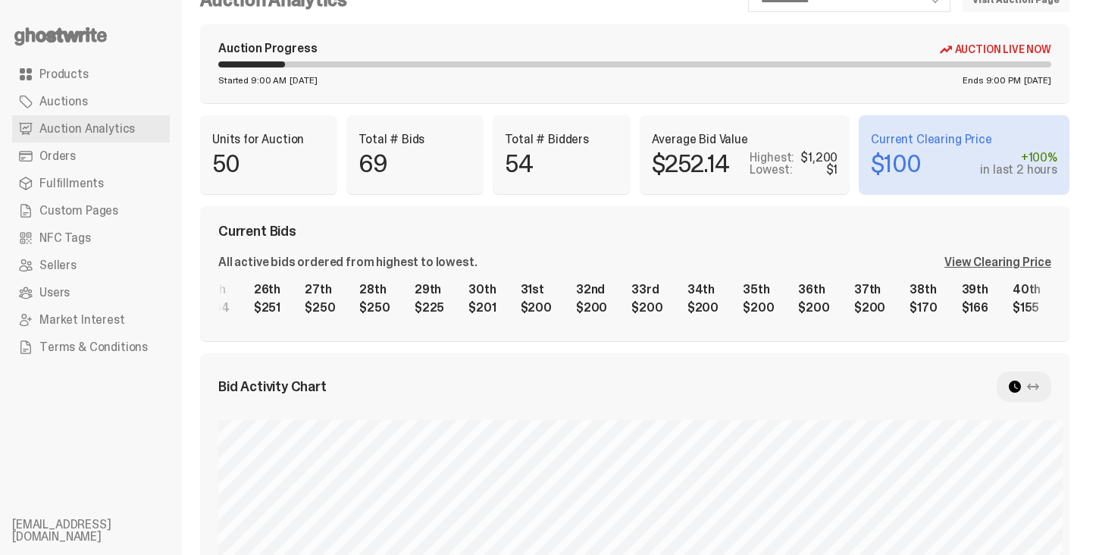
click at [1044, 290] on div "1st $1,200 2nd $1,005 3rd $869 4th $850 5th $589 6th $555 7th $512 8th $500 9th…" at bounding box center [634, 298] width 833 height 49
click at [750, 256] on div "All active bids ordered from highest to lowest. View Clearing Price" at bounding box center [634, 262] width 833 height 12
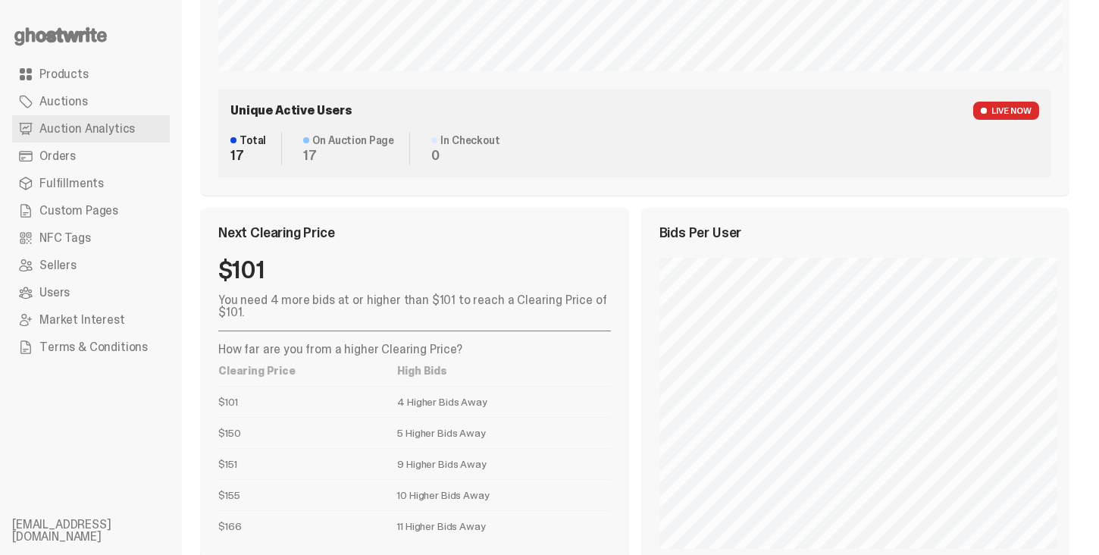
scroll to position [0, 0]
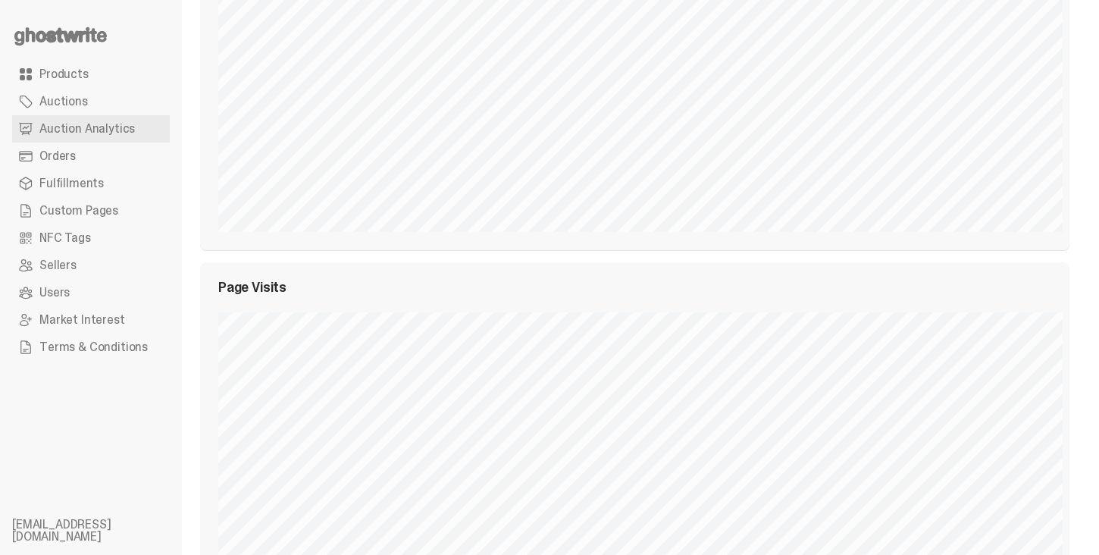
click at [816, 188] on div "Bid Activity Chart" at bounding box center [634, 62] width 869 height 376
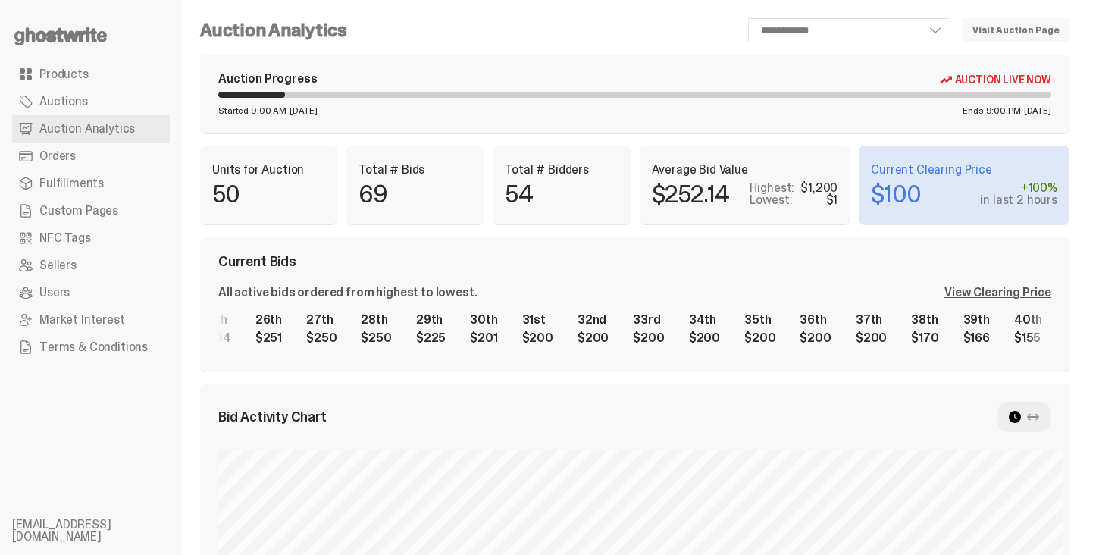
click at [816, 162] on div "Average Bid Value $252.14 Highest: $1,200 Lowest: $1" at bounding box center [745, 185] width 211 height 79
